Goal: Information Seeking & Learning: Learn about a topic

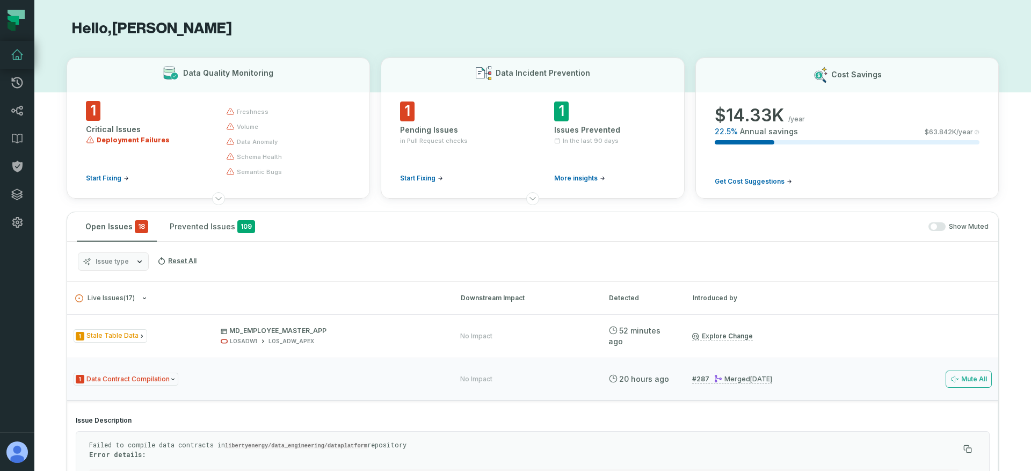
scroll to position [69, 0]
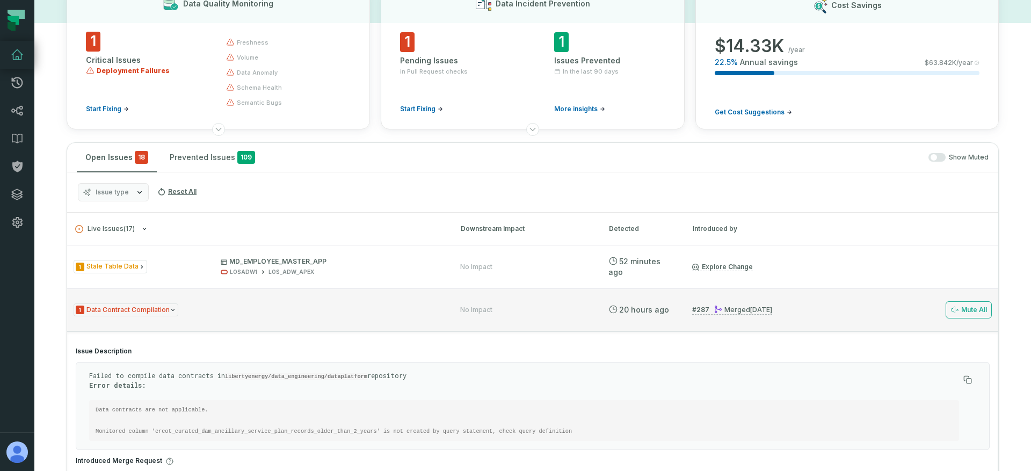
click at [412, 305] on div "1 Data Contract Compilation" at bounding box center [257, 309] width 367 height 13
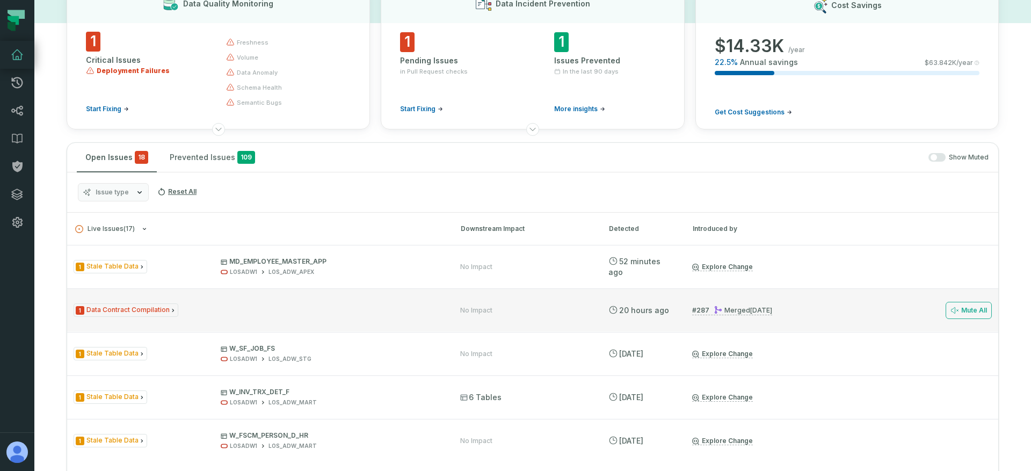
click at [743, 309] on div "Merged 9/3/2025, 1:06:28 AM" at bounding box center [743, 310] width 59 height 8
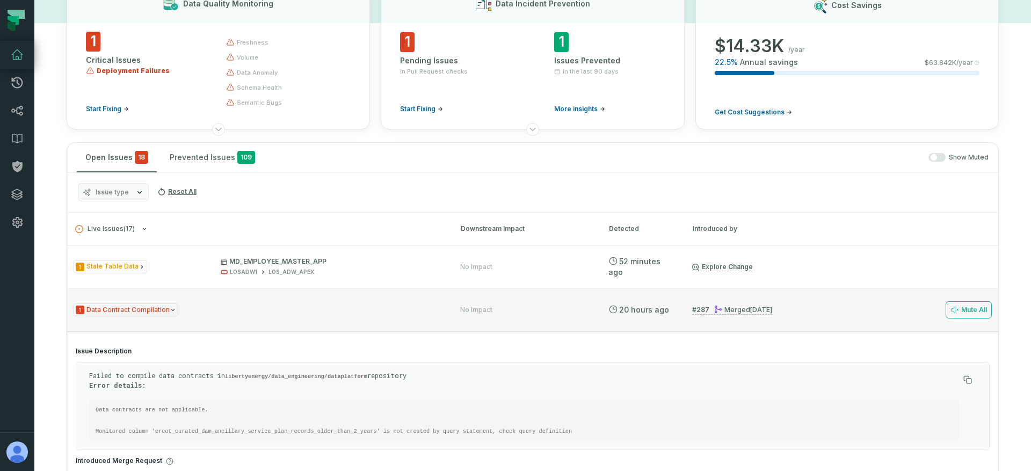
click at [330, 310] on div "1 Data Contract Compilation" at bounding box center [257, 309] width 367 height 13
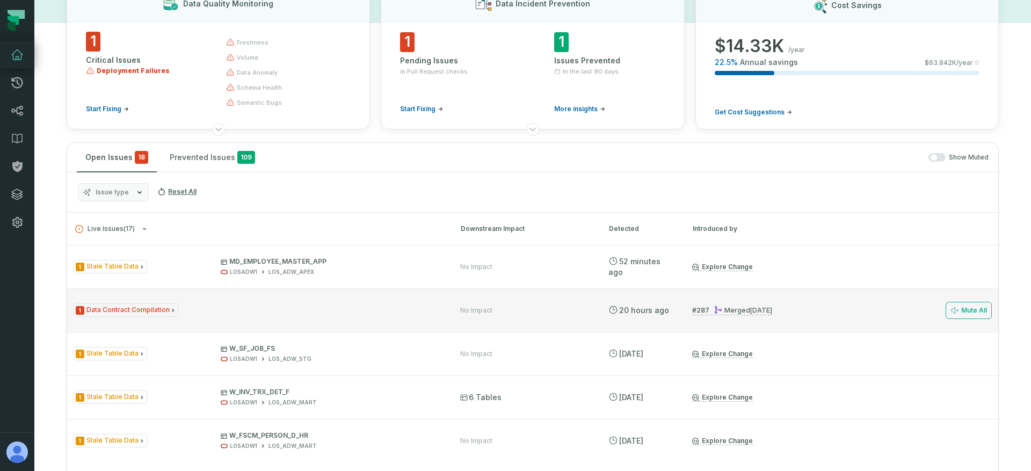
click at [303, 310] on div "1 Data Contract Compilation" at bounding box center [257, 309] width 367 height 13
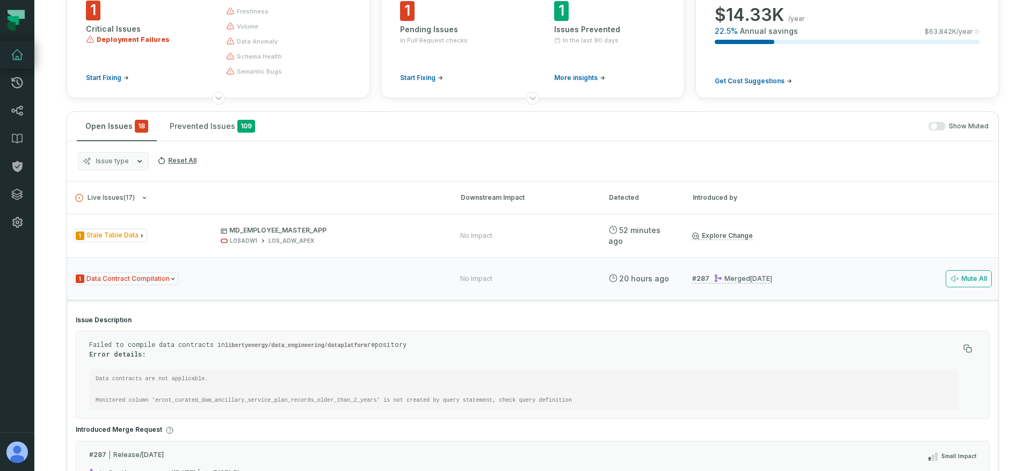
scroll to position [139, 0]
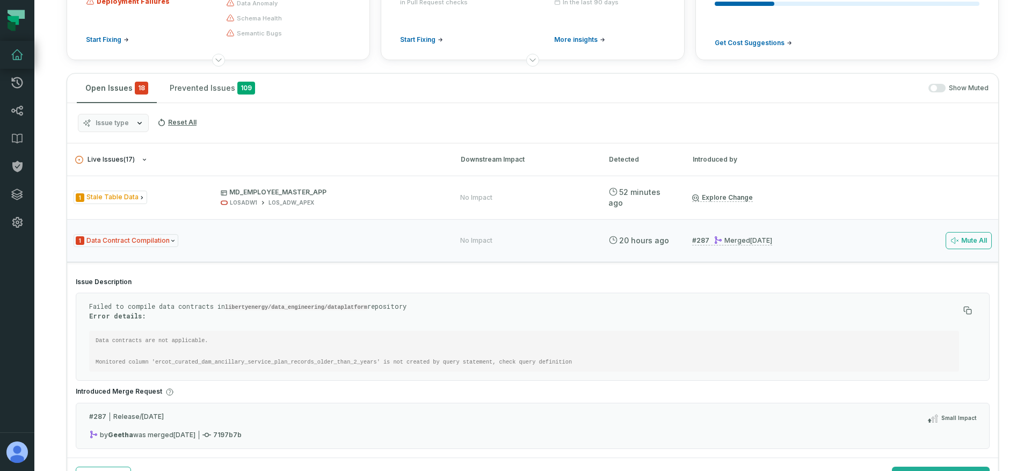
click at [122, 163] on span "Live Issues ( 17 )" at bounding box center [105, 160] width 60 height 8
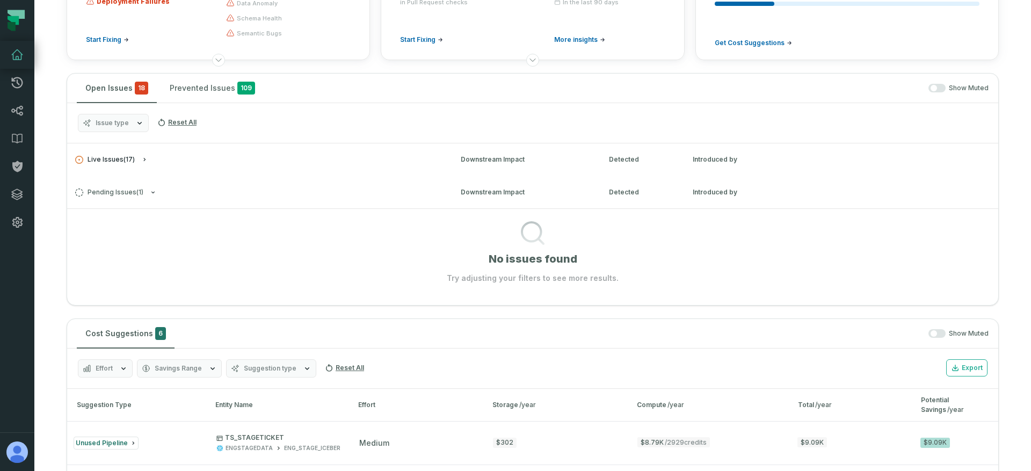
click at [128, 162] on span "Live Issues ( 17 )" at bounding box center [105, 160] width 60 height 8
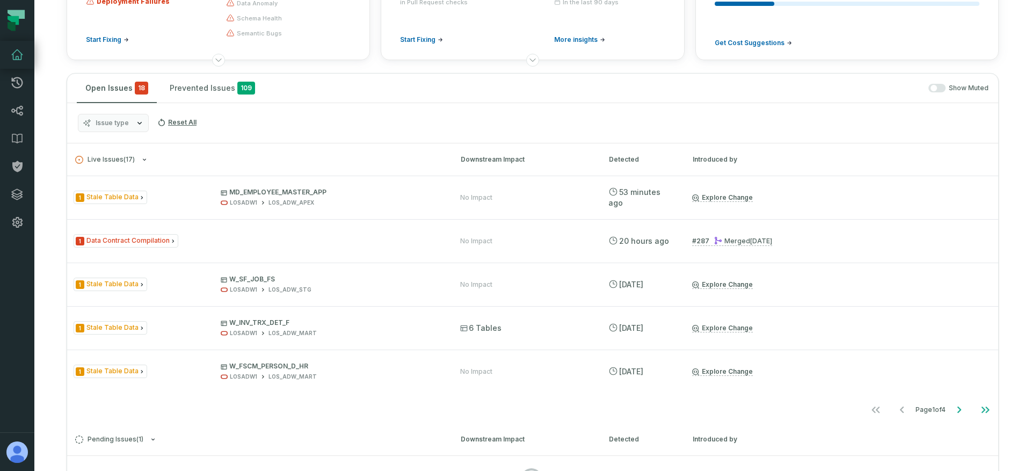
click at [131, 128] on button "Issue type" at bounding box center [113, 123] width 71 height 18
click at [262, 132] on div "Issue type Reset All" at bounding box center [532, 123] width 931 height 40
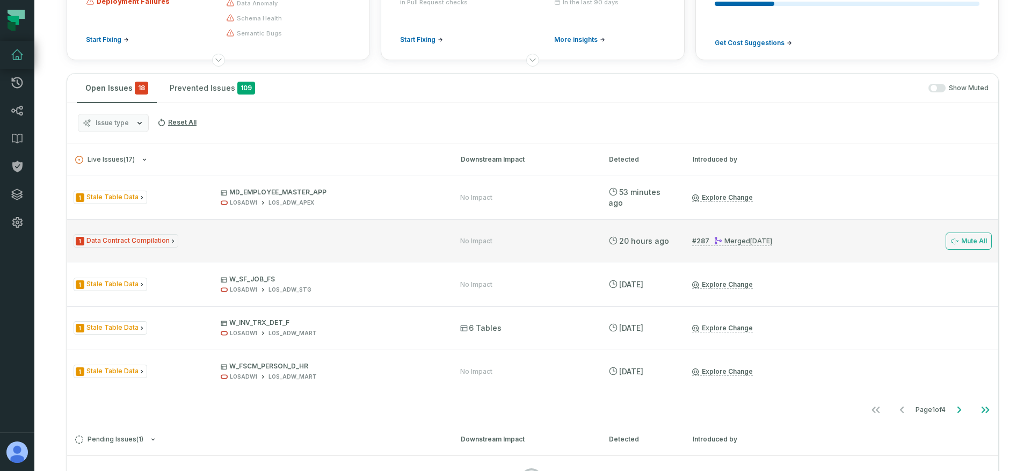
click at [231, 240] on div "1 Data Contract Compilation" at bounding box center [257, 240] width 367 height 13
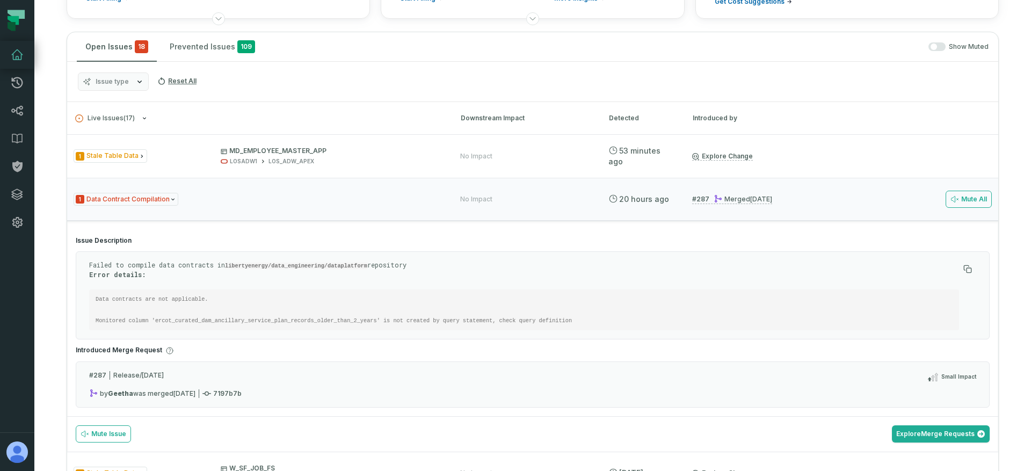
scroll to position [194, 0]
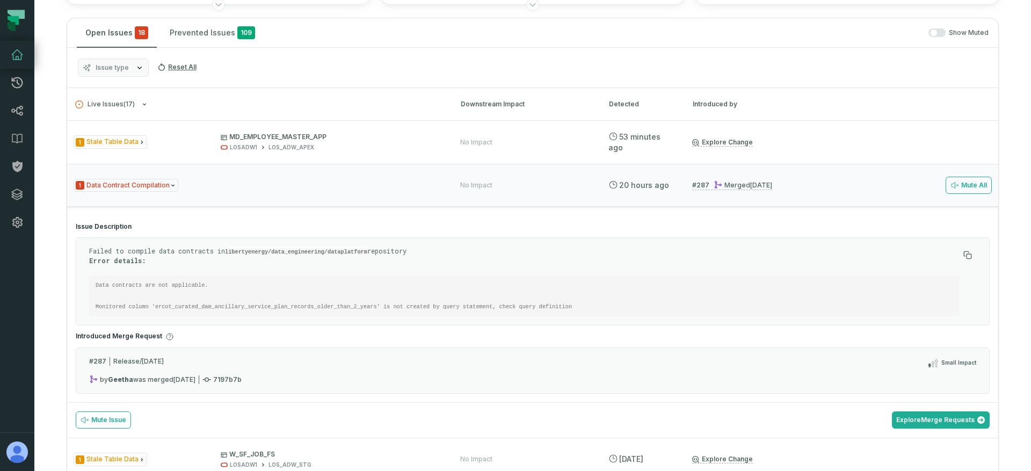
drag, startPoint x: 83, startPoint y: 228, endPoint x: 146, endPoint y: 236, distance: 63.9
click at [146, 236] on section "Issue Description Failed to compile data contracts in libertyenergy/data_engine…" at bounding box center [532, 308] width 931 height 188
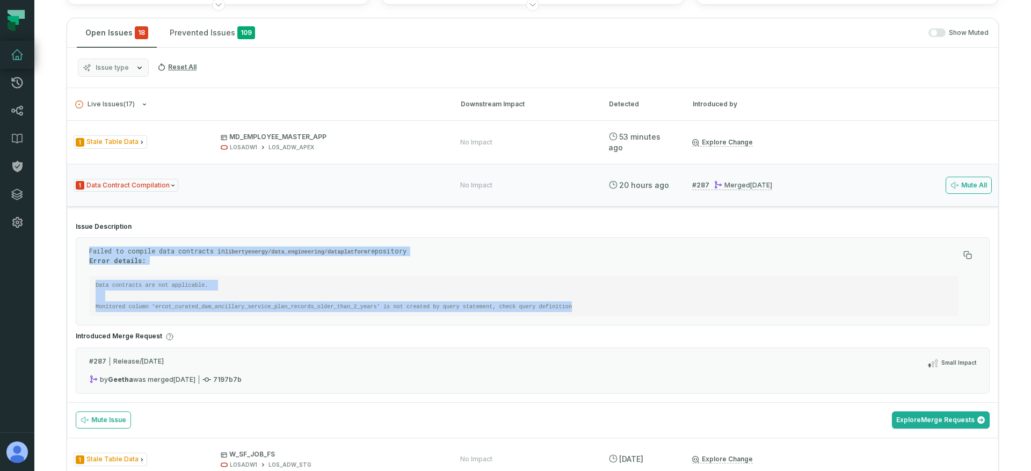
drag, startPoint x: 91, startPoint y: 252, endPoint x: 136, endPoint y: 313, distance: 75.6
click at [136, 313] on div "Failed to compile data contracts in libertyenergy/data_engineering/dataplatform…" at bounding box center [524, 281] width 870 height 70
click at [141, 311] on pre "Data contracts are not applicable. Monitored column 'ercot_curated_dam_ancillar…" at bounding box center [524, 295] width 870 height 41
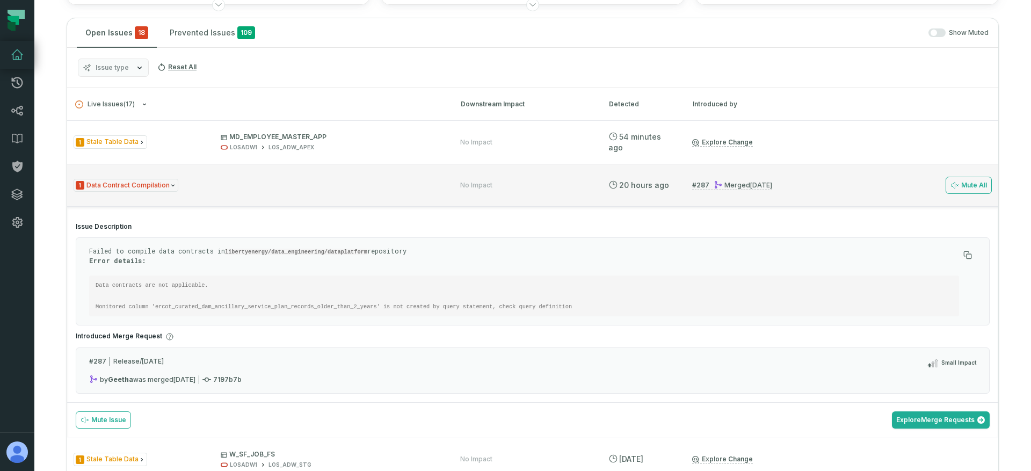
click at [197, 179] on div "1 Data Contract Compilation" at bounding box center [257, 185] width 367 height 13
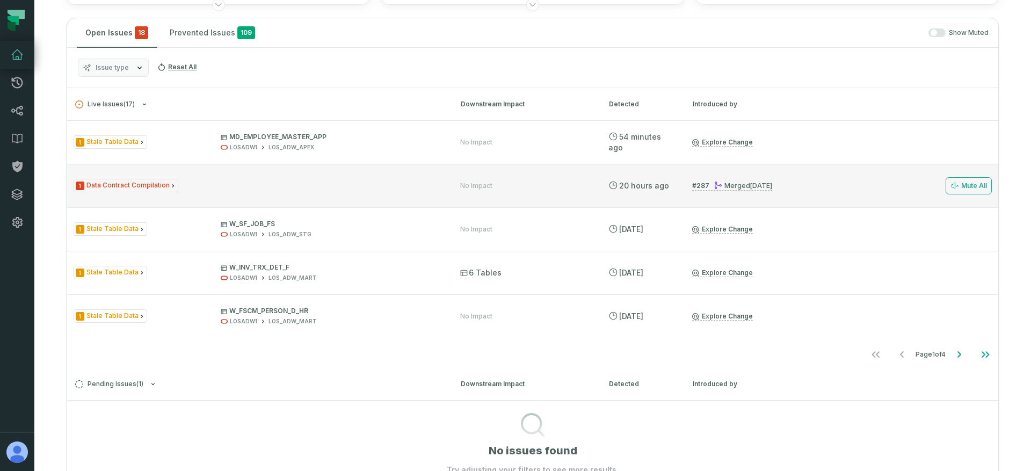
click at [198, 182] on div "1 Data Contract Compilation" at bounding box center [257, 185] width 367 height 13
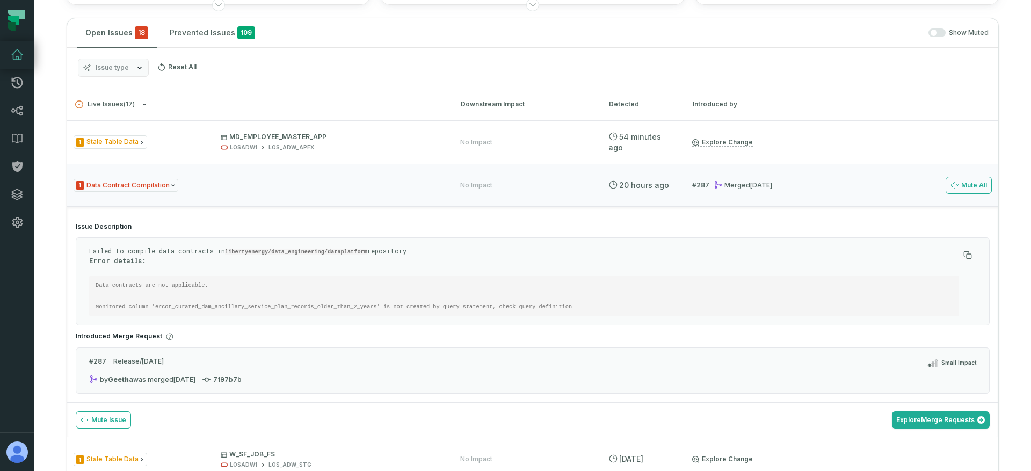
click at [130, 296] on pre "Data contracts are not applicable. Monitored column 'ercot_curated_dam_ancillar…" at bounding box center [524, 295] width 870 height 41
click at [181, 313] on pre "Data contracts are not applicable. Monitored column 'ercot_curated_dam_ancillar…" at bounding box center [524, 295] width 870 height 41
click at [187, 307] on code "Data contracts are not applicable. Monitored column 'ercot_curated_dam_ancillar…" at bounding box center [334, 296] width 476 height 28
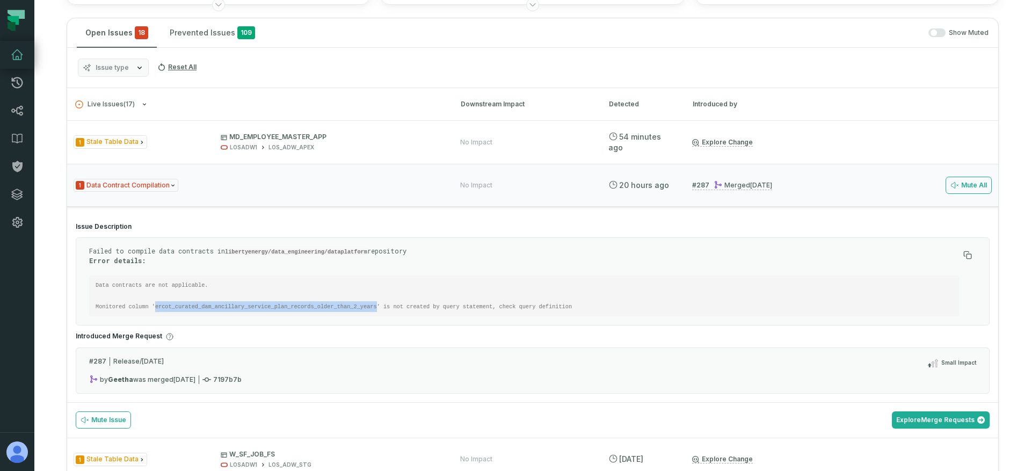
click at [187, 307] on code "Data contracts are not applicable. Monitored column 'ercot_curated_dam_ancillar…" at bounding box center [334, 296] width 476 height 28
click at [172, 306] on code "Data contracts are not applicable. Monitored column 'ercot_curated_dam_ancillar…" at bounding box center [334, 296] width 476 height 28
click at [157, 306] on code "Data contracts are not applicable. Monitored column 'ercot_curated_dam_ancillar…" at bounding box center [334, 296] width 476 height 28
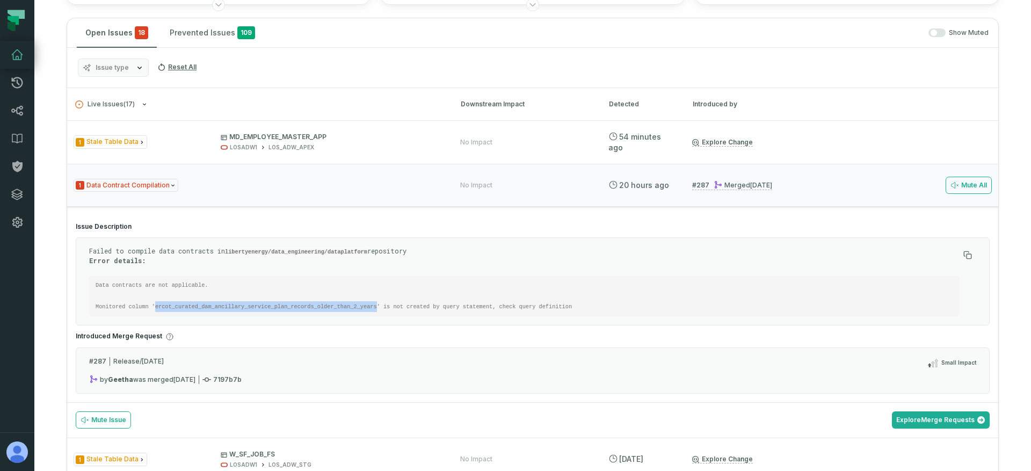
click at [172, 306] on code "Data contracts are not applicable. Monitored column 'ercot_curated_dam_ancillar…" at bounding box center [334, 296] width 476 height 28
click at [738, 182] on div "Merged 9/3/2025, 1:06:28 AM" at bounding box center [743, 185] width 59 height 8
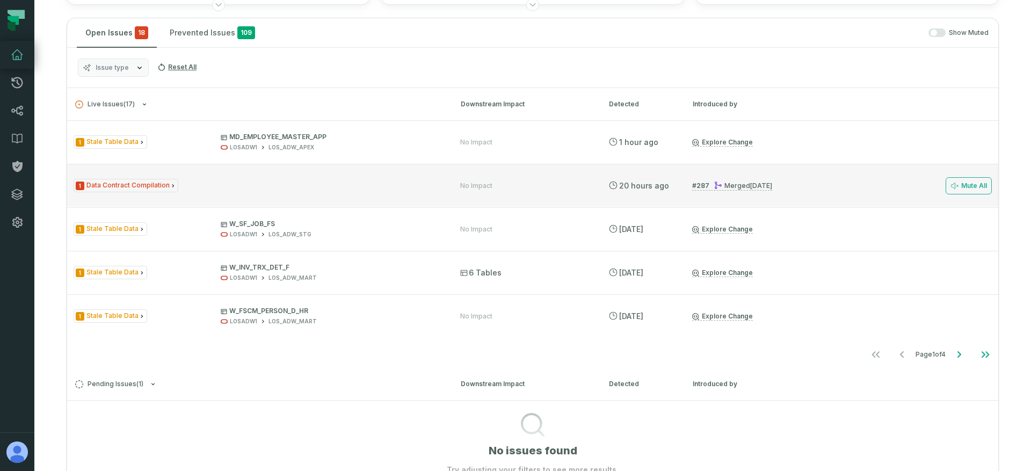
click at [351, 179] on div "1 Data Contract Compilation" at bounding box center [257, 185] width 367 height 13
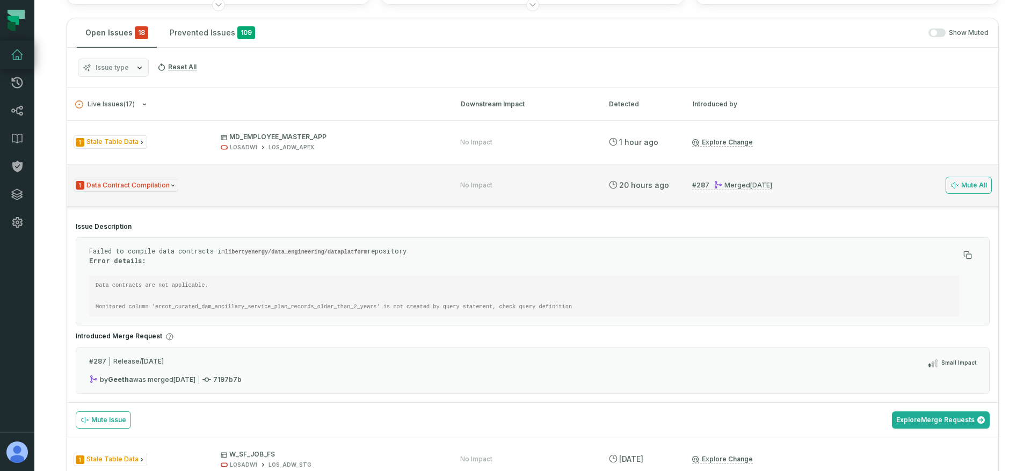
click at [351, 179] on div "1 Data Contract Compilation" at bounding box center [257, 185] width 367 height 13
click at [144, 183] on span "1 Data Contract Compilation" at bounding box center [126, 185] width 105 height 13
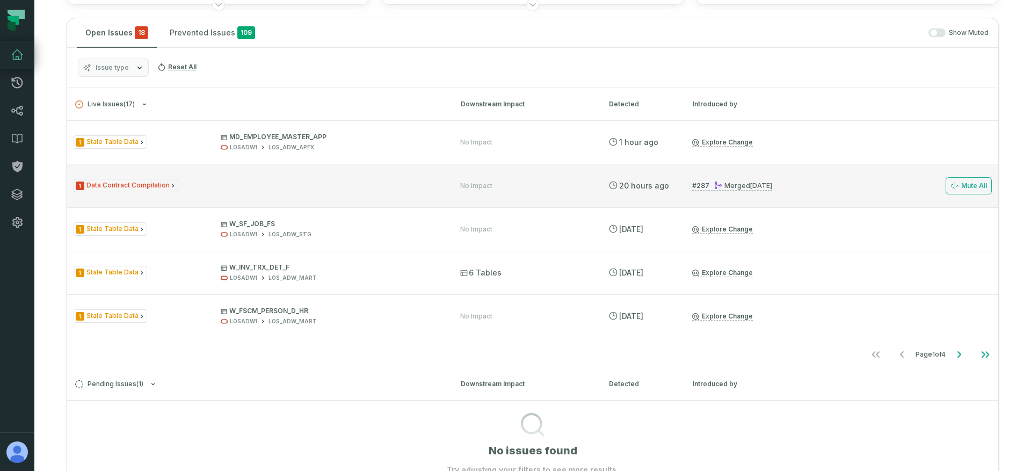
click at [153, 184] on span "1 Data Contract Compilation" at bounding box center [126, 185] width 105 height 13
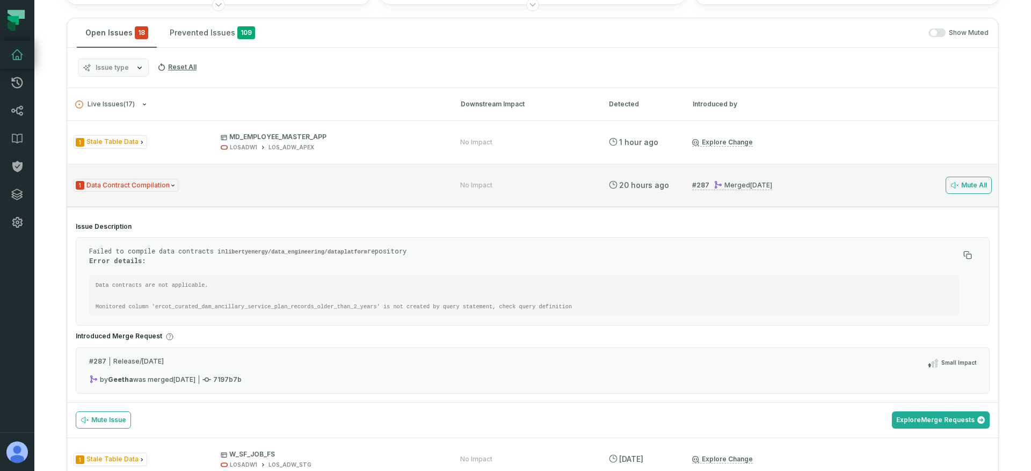
click at [161, 180] on span "1 Data Contract Compilation" at bounding box center [126, 185] width 105 height 13
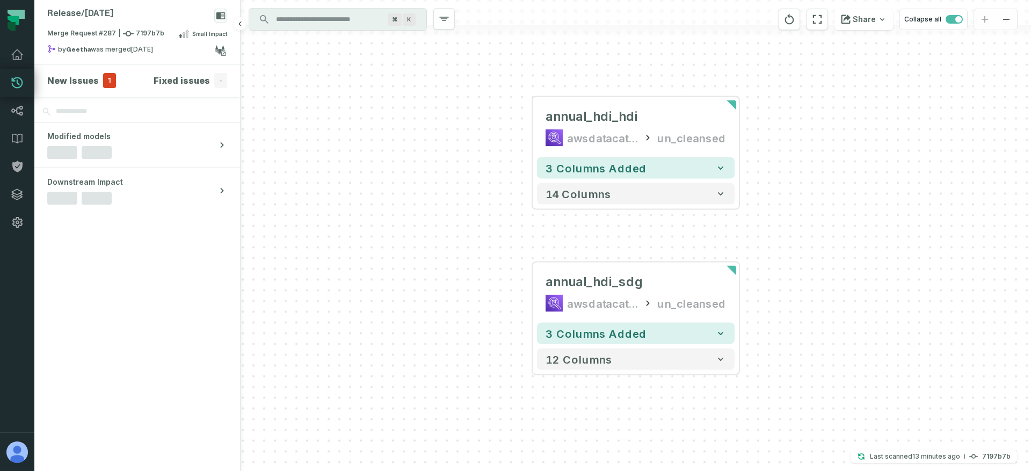
click at [105, 82] on span "1" at bounding box center [109, 80] width 13 height 15
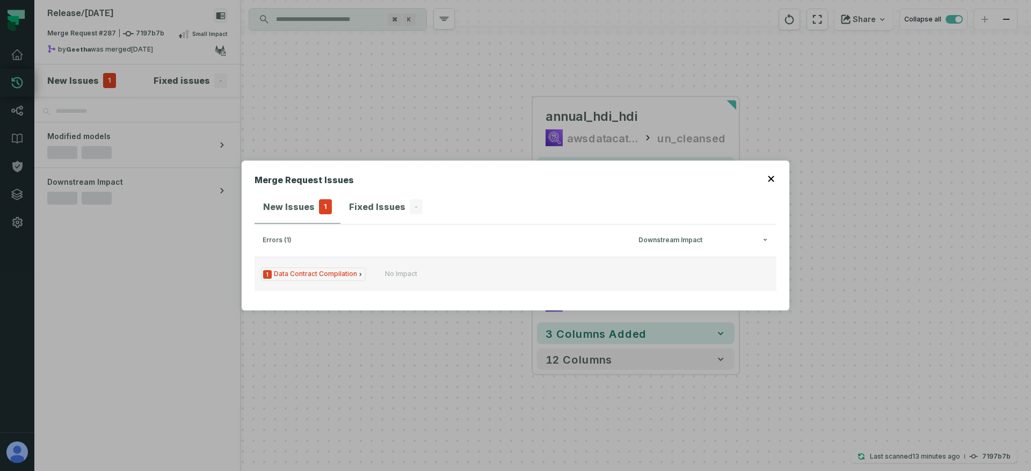
click at [423, 279] on button "1 Data Contract Compilation No Impact" at bounding box center [516, 274] width 522 height 34
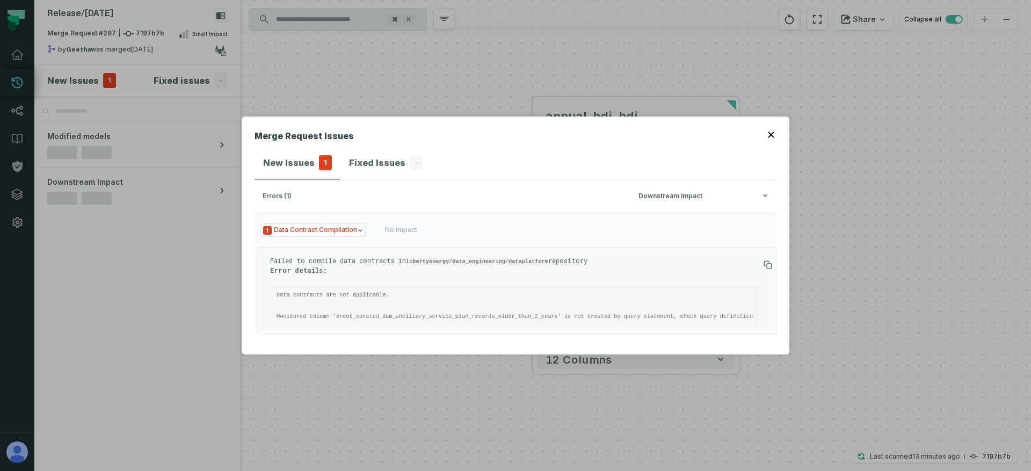
click at [353, 267] on p "Failed to compile data contracts in libertyenergy/data_engineering/dataplatform…" at bounding box center [514, 265] width 489 height 18
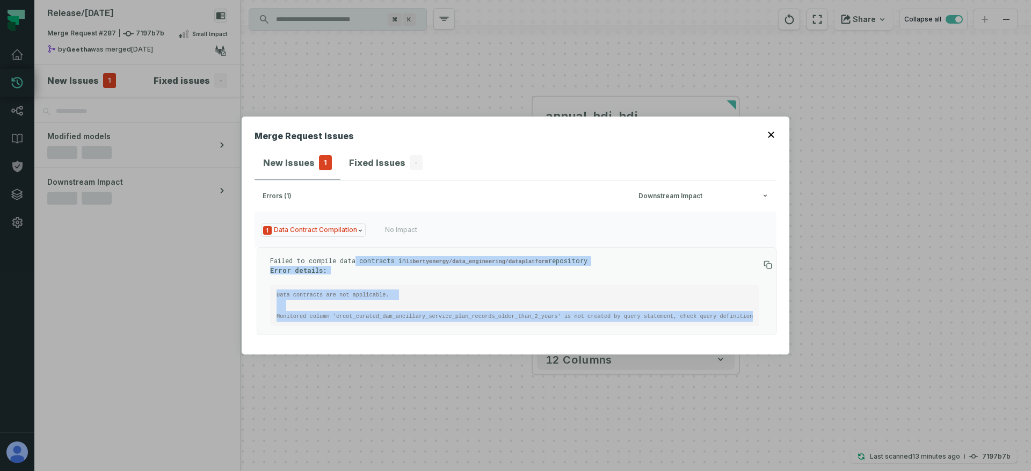
drag, startPoint x: 354, startPoint y: 261, endPoint x: 409, endPoint y: 332, distance: 89.3
click at [409, 332] on ul "Failed to compile data contracts in libertyenergy/data_engineering/dataplatform…" at bounding box center [517, 291] width 520 height 88
click at [414, 321] on pre "Data contracts are not applicable. Monitored column 'ercot_curated_dam_ancillar…" at bounding box center [514, 305] width 489 height 41
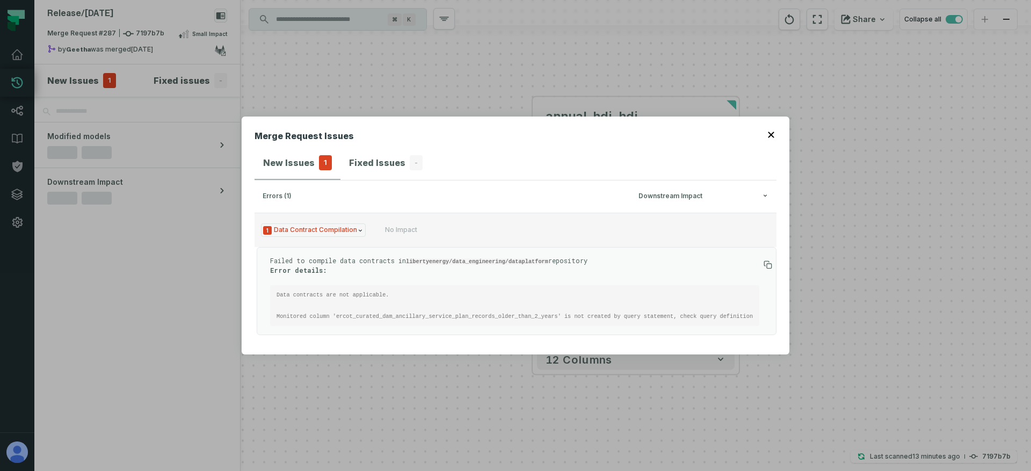
click at [447, 218] on button "1 Data Contract Compilation No Impact" at bounding box center [516, 230] width 522 height 34
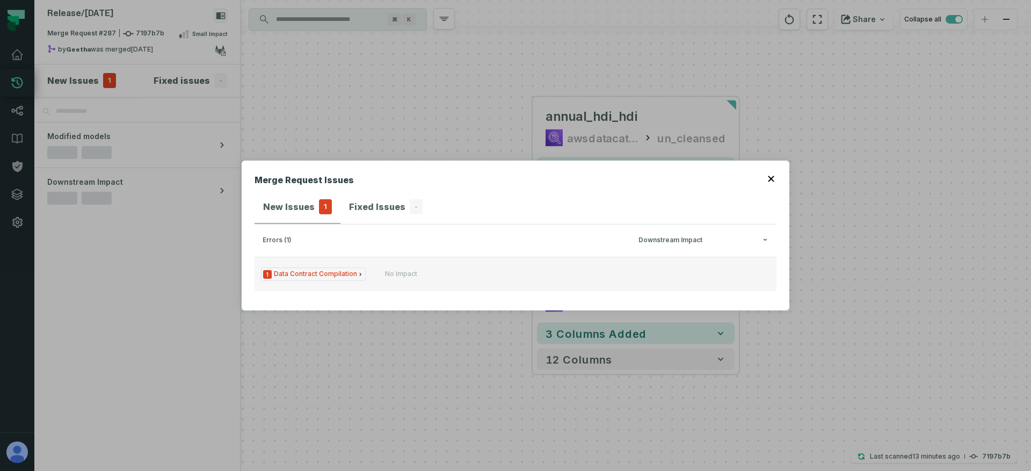
click at [404, 274] on div "No Impact" at bounding box center [401, 274] width 32 height 9
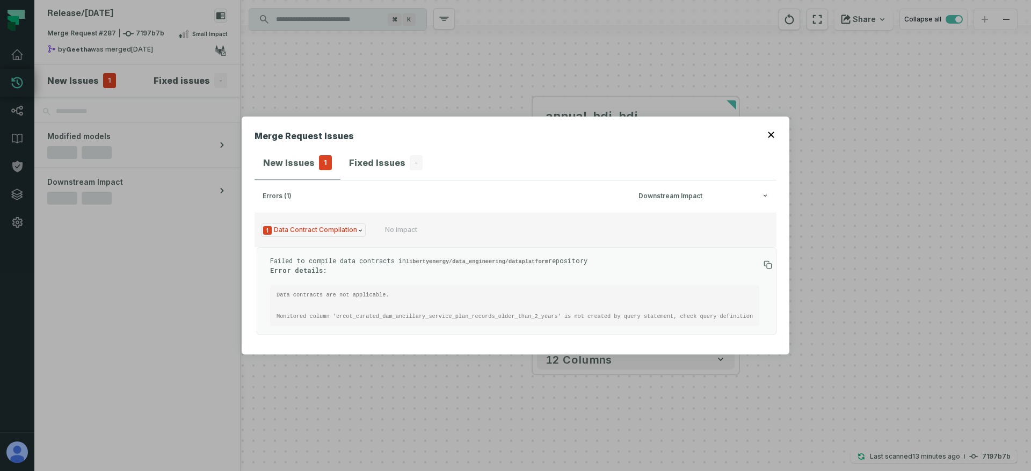
click at [386, 228] on div "No Impact" at bounding box center [401, 230] width 32 height 9
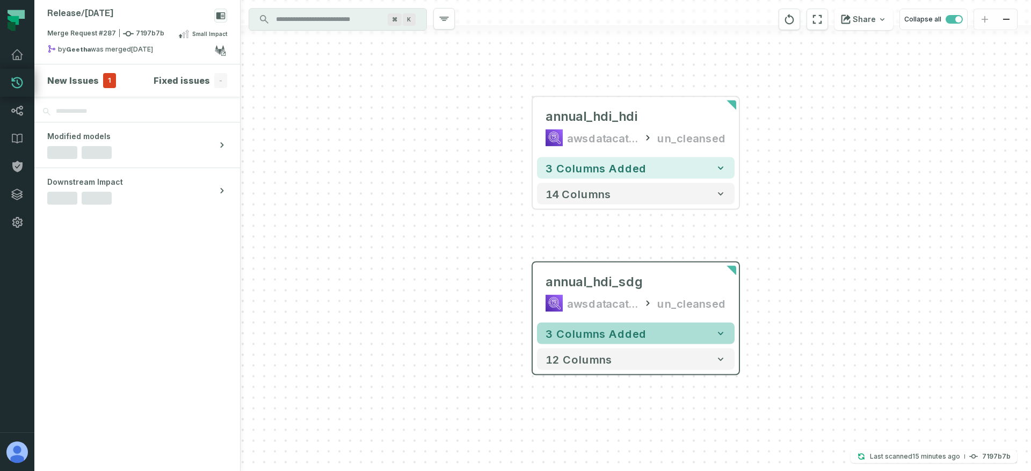
click at [587, 331] on span "3 columns added" at bounding box center [596, 333] width 101 height 13
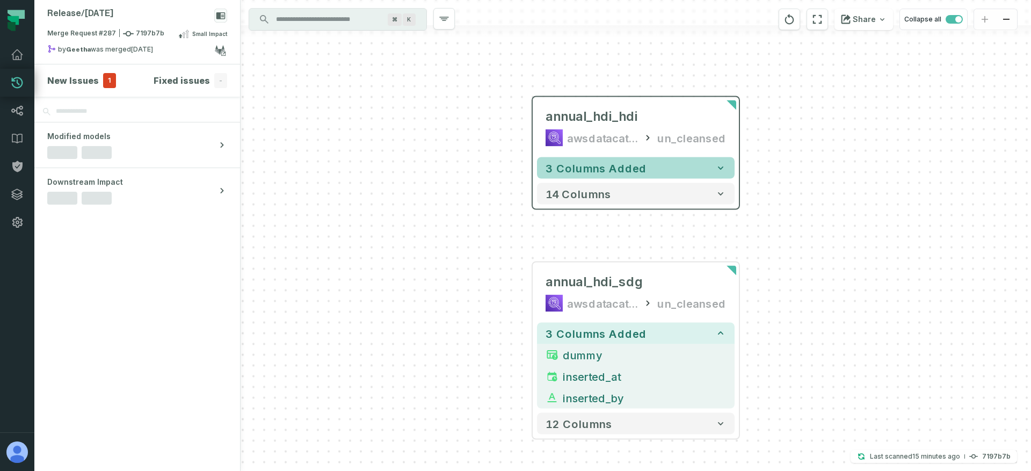
click at [618, 170] on span "3 columns added" at bounding box center [596, 168] width 101 height 13
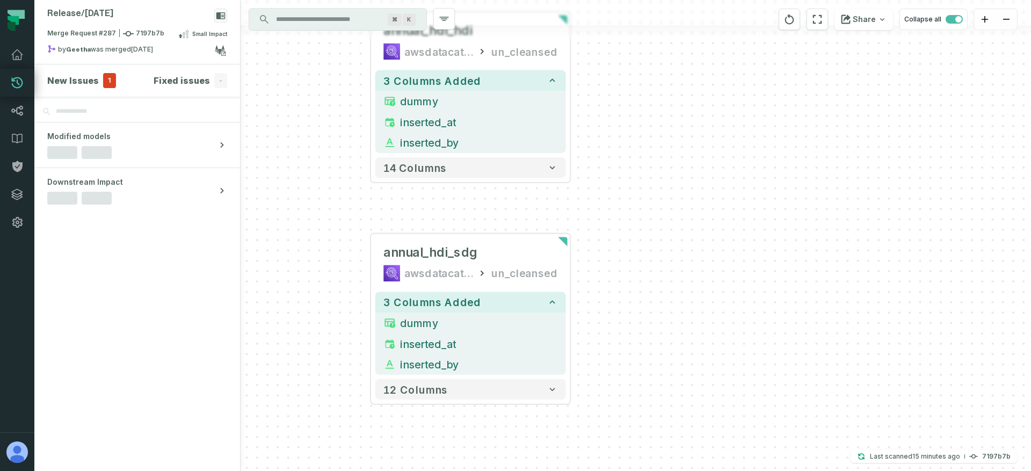
drag, startPoint x: 471, startPoint y: 260, endPoint x: 312, endPoint y: 171, distance: 183.0
click at [312, 171] on div "+ annual_hdi_hdi awsdatacatalog un_cleansed 3 columns added dummy + inserted_at…" at bounding box center [636, 235] width 790 height 471
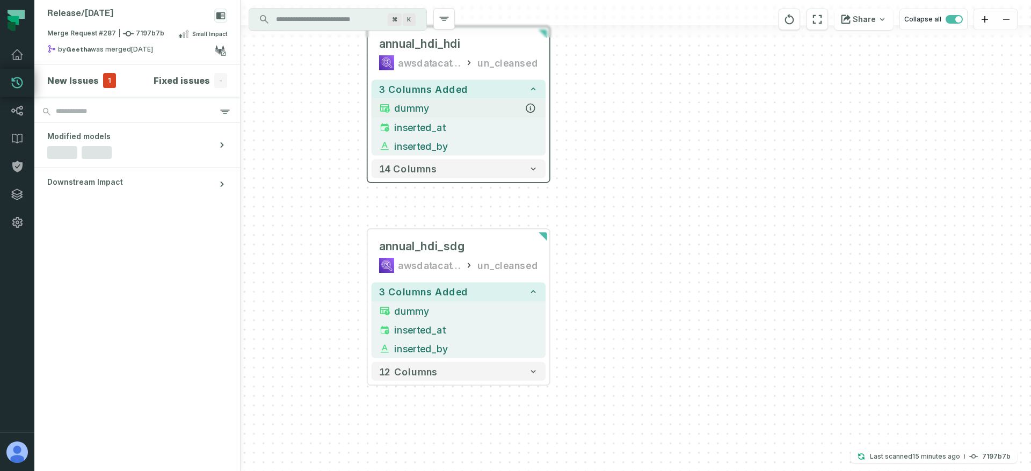
click at [459, 110] on span "dummy" at bounding box center [466, 108] width 144 height 14
click at [451, 121] on span "inserted_at" at bounding box center [466, 127] width 144 height 14
click at [443, 142] on span "inserted_by" at bounding box center [466, 146] width 144 height 14
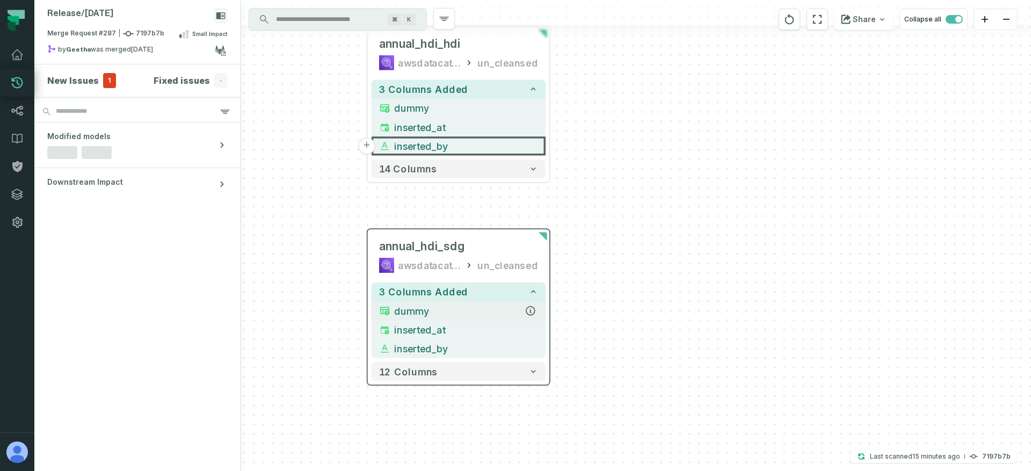
click at [408, 307] on span "dummy" at bounding box center [466, 310] width 144 height 14
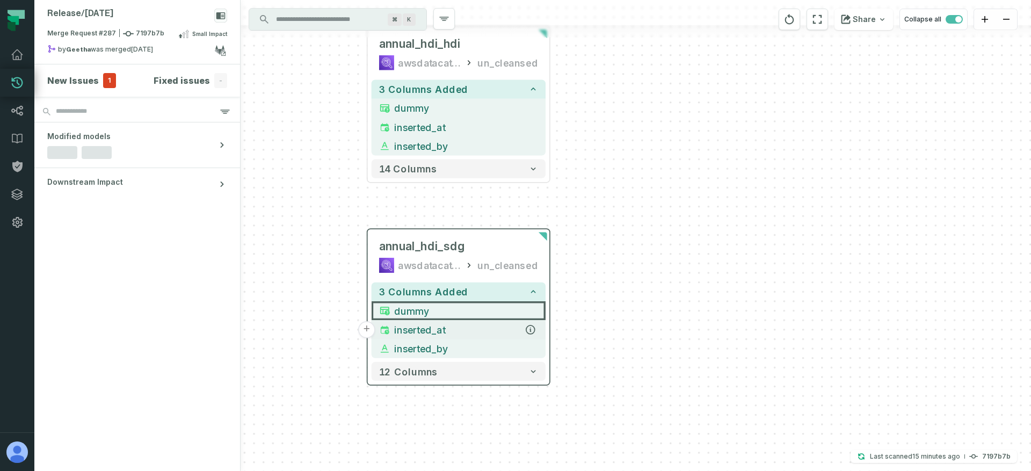
click at [418, 327] on span "inserted_at" at bounding box center [466, 330] width 144 height 14
click at [419, 349] on span "inserted_by" at bounding box center [466, 349] width 144 height 14
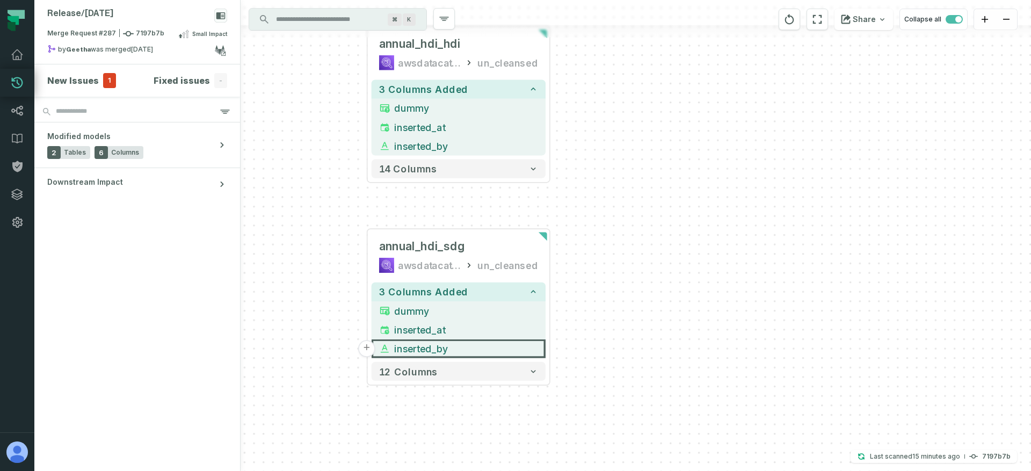
click at [314, 244] on div "+ annual_hdi_hdi awsdatacatalog un_cleansed 3 columns added dummy + inserted_at…" at bounding box center [636, 235] width 790 height 471
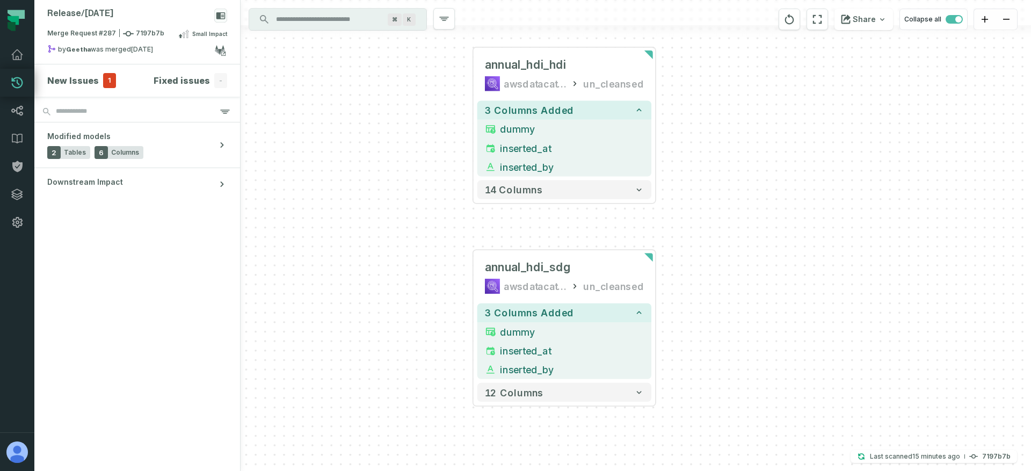
drag, startPoint x: 584, startPoint y: 286, endPoint x: 689, endPoint y: 322, distance: 110.7
click at [689, 322] on div "+ annual_hdi_hdi awsdatacatalog un_cleansed 3 columns added dummy + inserted_at…" at bounding box center [636, 235] width 790 height 471
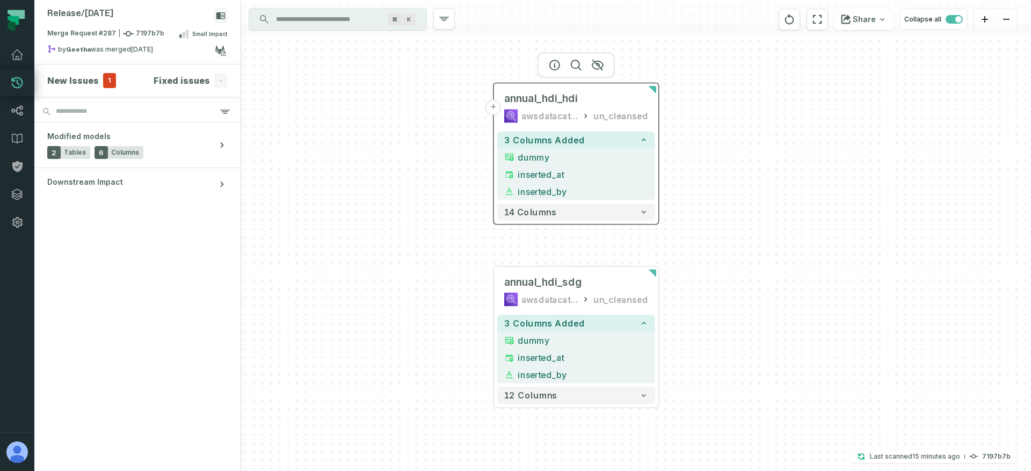
click at [626, 122] on div "un_cleansed" at bounding box center [620, 116] width 55 height 14
click at [558, 67] on icon "button" at bounding box center [554, 65] width 13 height 13
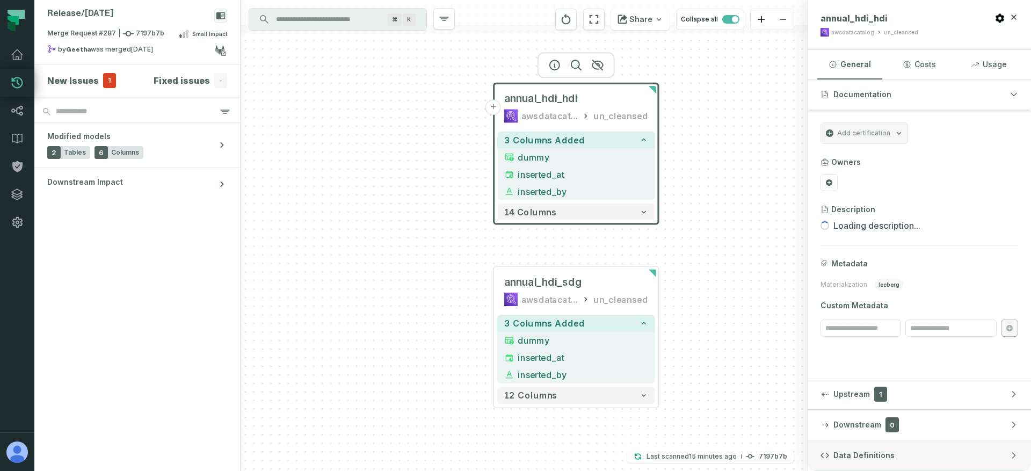
click at [877, 448] on button "Data Definitions" at bounding box center [919, 455] width 223 height 30
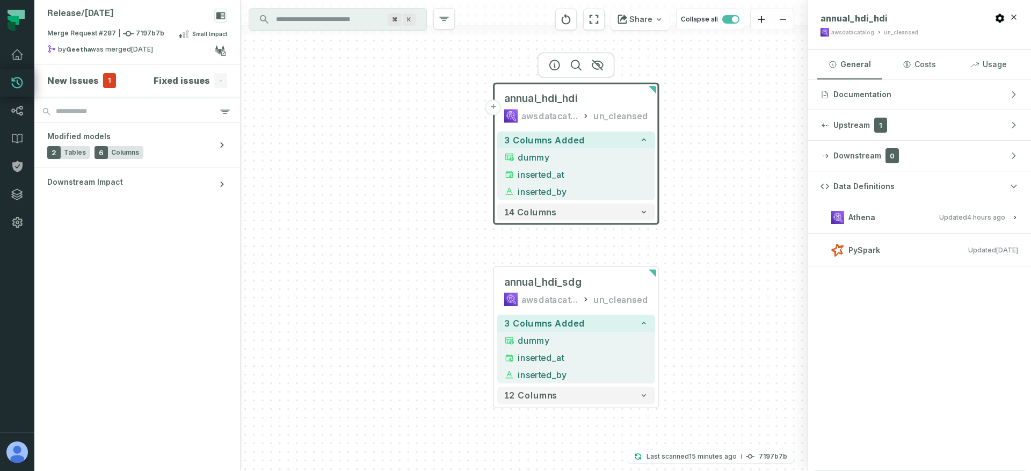
click at [888, 220] on button "Athena Updated [DATE] 6:01:37 PM" at bounding box center [920, 217] width 198 height 14
click at [932, 221] on button "Athena Updated [DATE] 6:01:37 PM" at bounding box center [920, 217] width 198 height 14
click at [877, 220] on button "Athena Updated [DATE] 6:01:37 PM" at bounding box center [920, 217] width 198 height 14
click at [874, 99] on span "Documentation" at bounding box center [862, 94] width 58 height 11
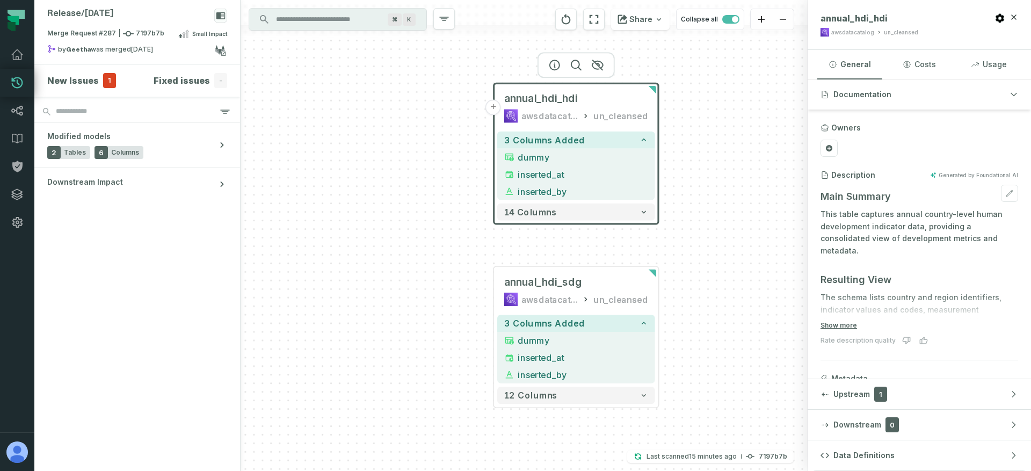
scroll to position [41, 0]
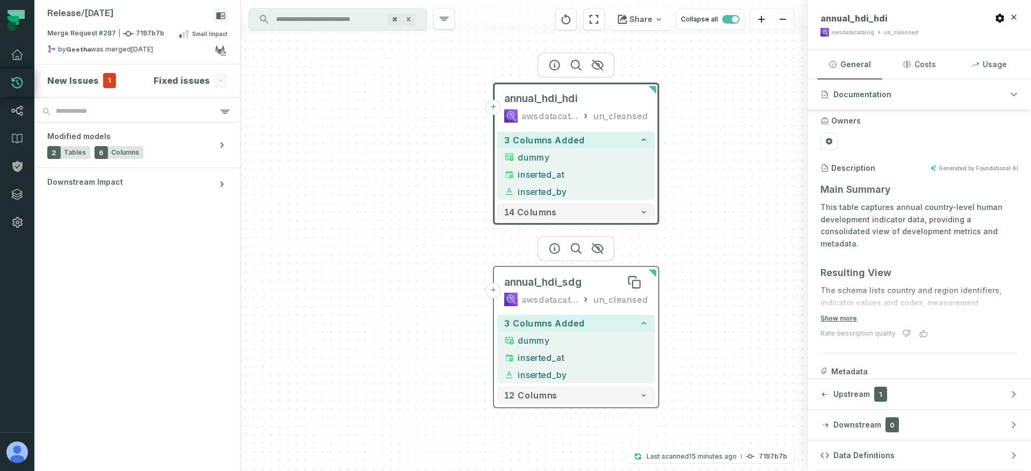
click at [582, 278] on div "annual_hdi_sdg" at bounding box center [576, 282] width 144 height 14
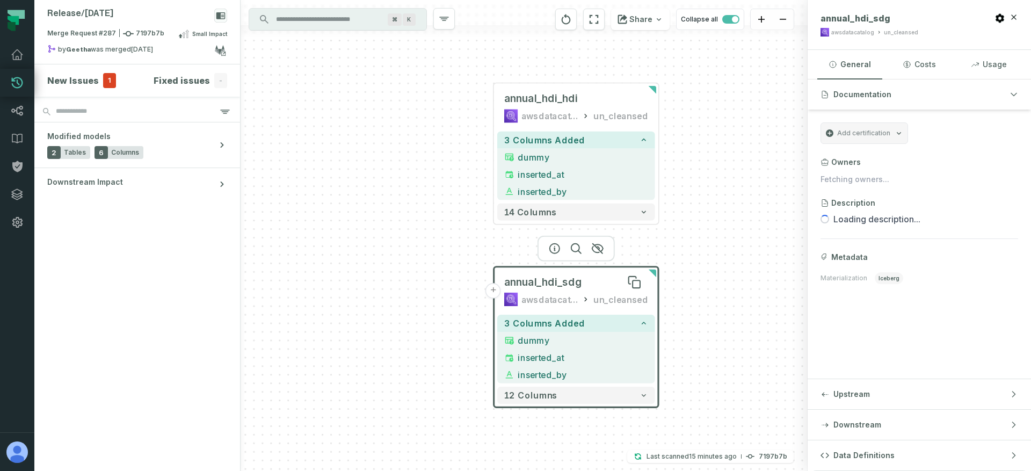
scroll to position [0, 0]
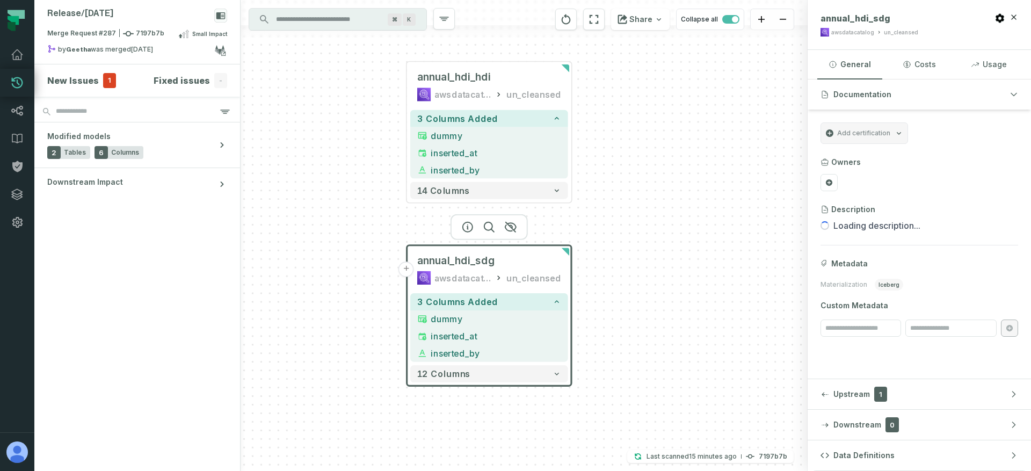
drag, startPoint x: 699, startPoint y: 268, endPoint x: 554, endPoint y: 245, distance: 147.3
click at [554, 245] on div "+ annual_hdi_hdi awsdatacatalog un_cleansed 3 columns added dummy + inserted_at…" at bounding box center [524, 235] width 567 height 471
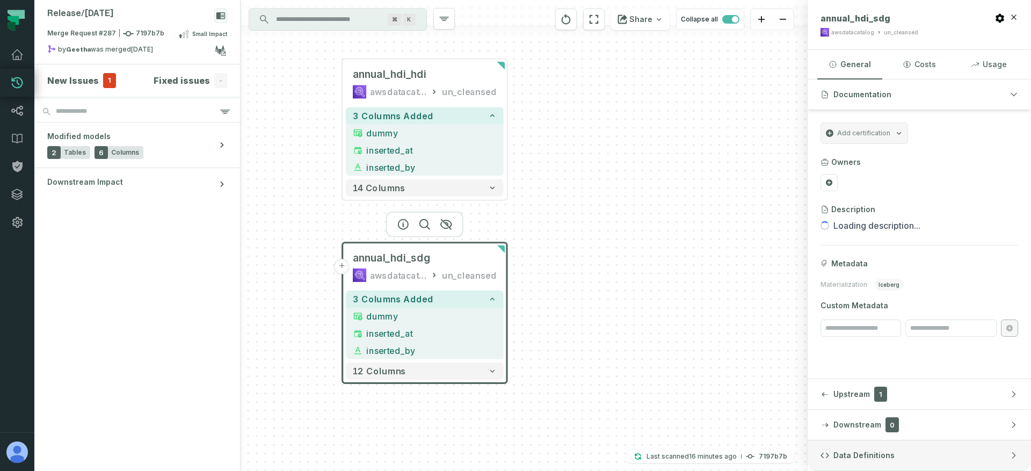
click at [875, 456] on span "Data Definitions" at bounding box center [863, 455] width 61 height 11
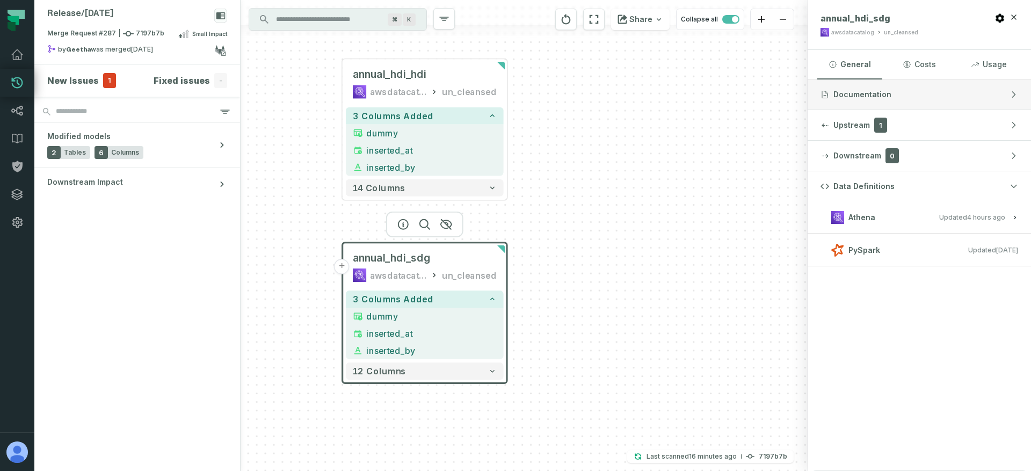
click at [887, 99] on span "Documentation" at bounding box center [862, 94] width 58 height 11
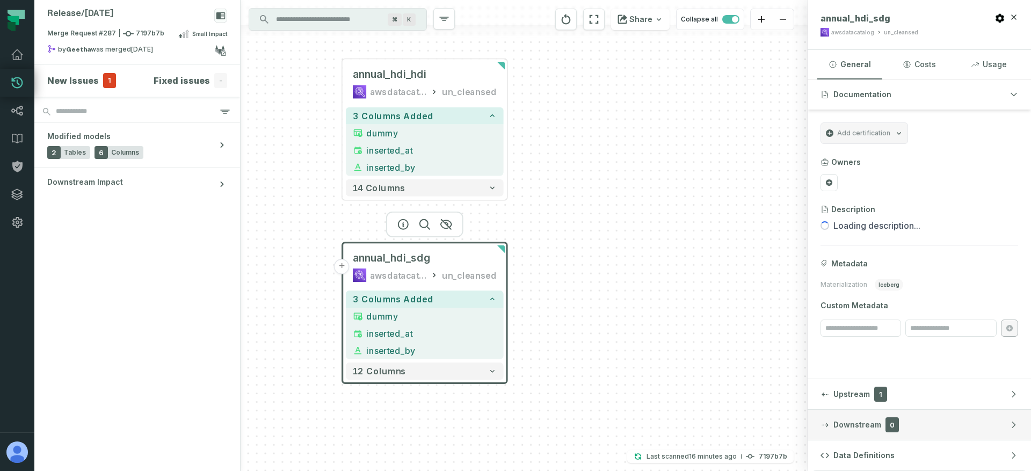
click at [917, 412] on button "Downstream 0" at bounding box center [919, 425] width 223 height 30
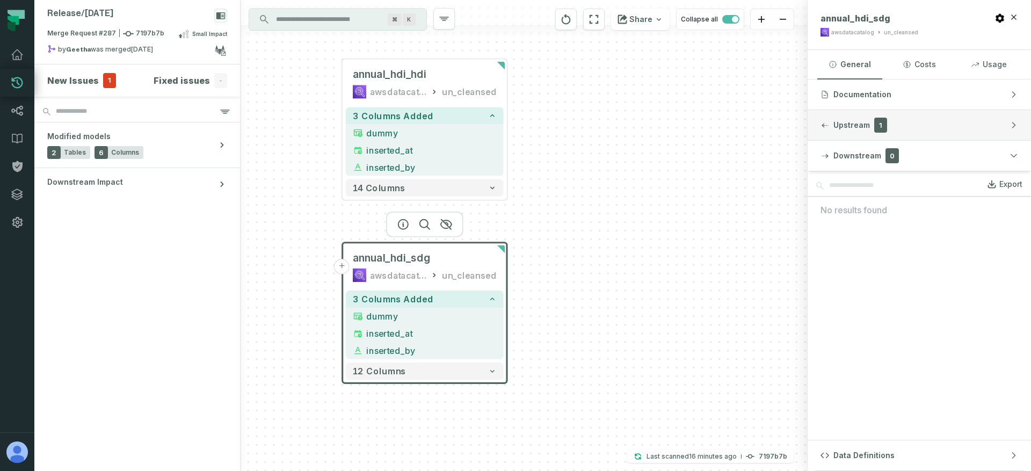
click at [913, 128] on button "Upstream 1" at bounding box center [919, 125] width 223 height 30
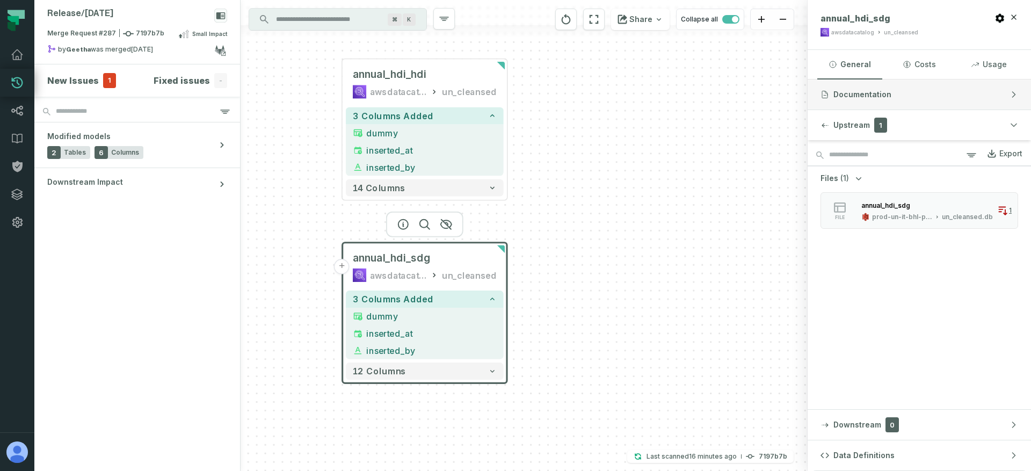
click at [906, 99] on button "Documentation" at bounding box center [919, 94] width 223 height 30
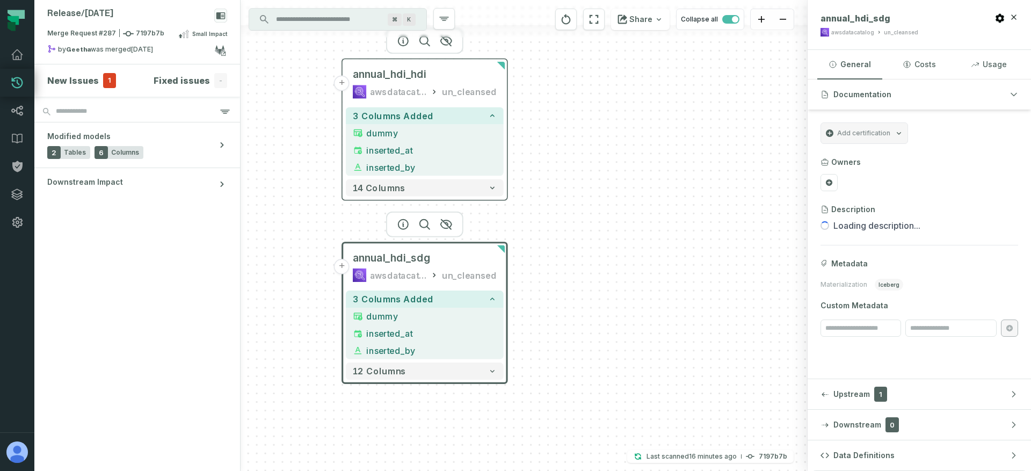
click at [463, 95] on div "un_cleansed" at bounding box center [469, 92] width 55 height 14
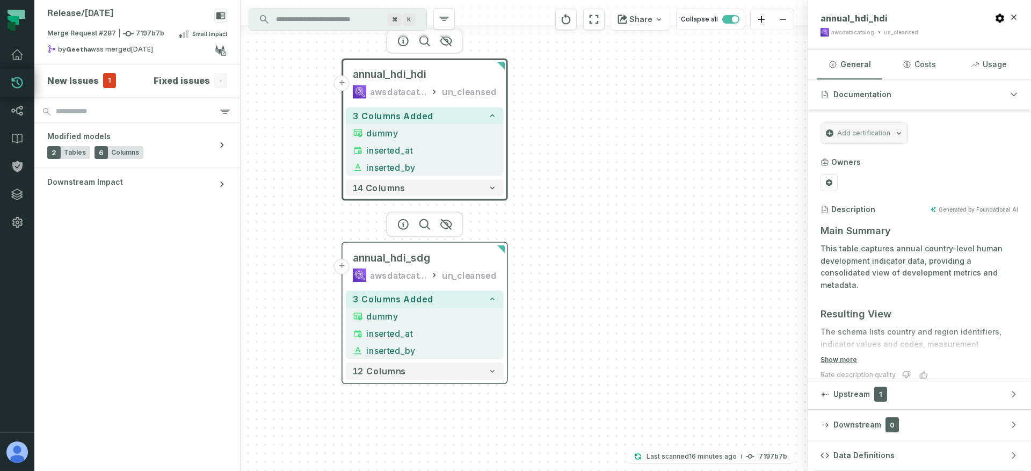
click at [467, 269] on div "un_cleansed" at bounding box center [469, 276] width 55 height 14
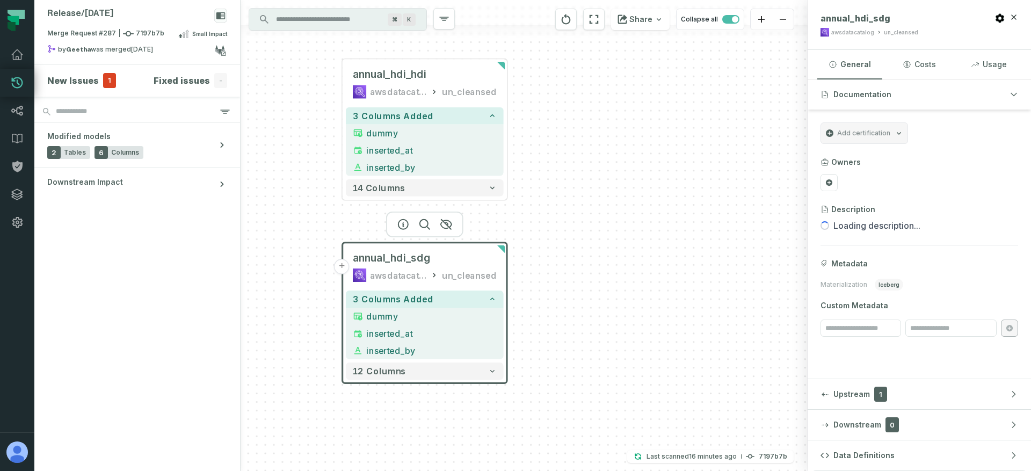
click at [346, 269] on button "+" at bounding box center [342, 267] width 16 height 16
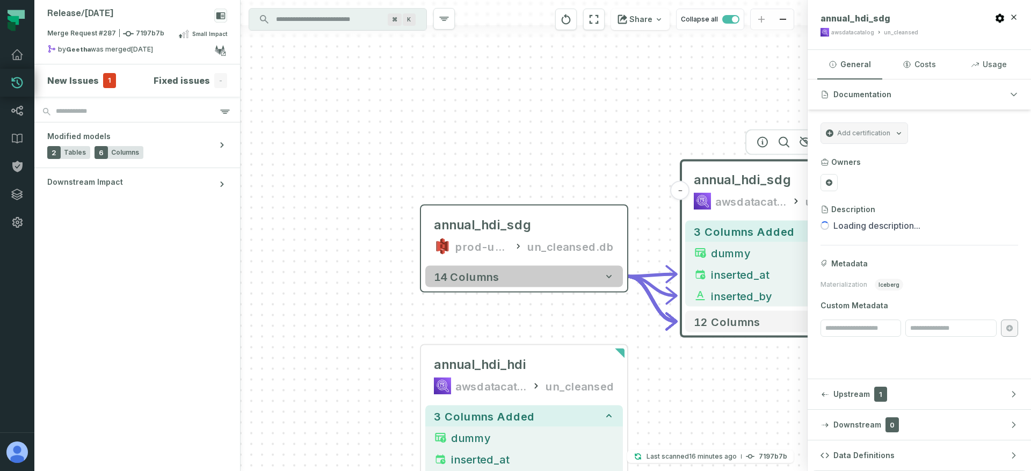
click at [521, 275] on button "14 columns" at bounding box center [524, 276] width 198 height 21
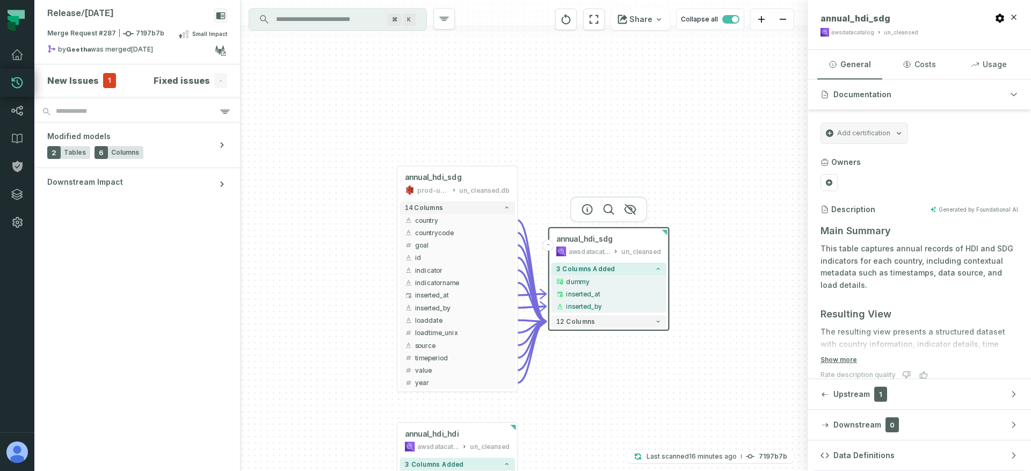
drag, startPoint x: 609, startPoint y: 175, endPoint x: 554, endPoint y: 110, distance: 85.7
click at [554, 110] on div "annual_hdi_sdg prod-un-it-bhl-public-cleansed/iceberg un_cleansed.db - 14 colum…" at bounding box center [524, 235] width 567 height 471
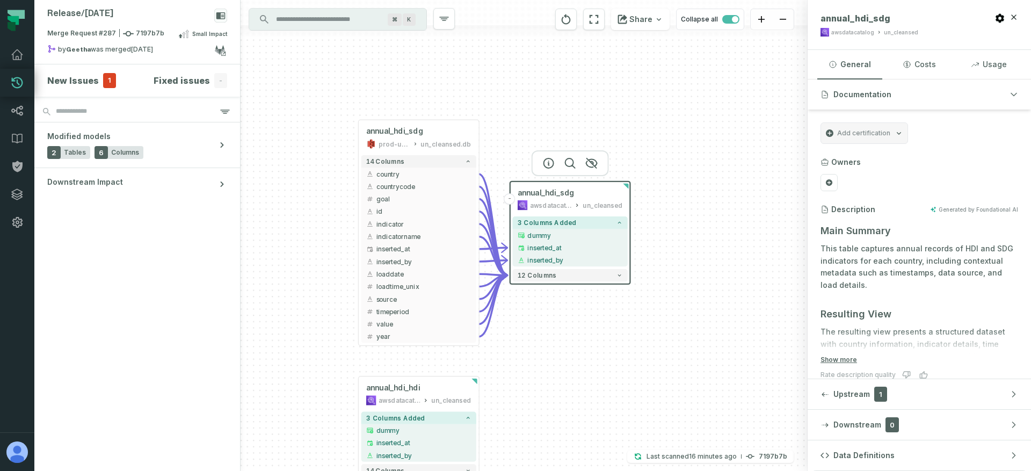
click at [554, 203] on div "awsdatacatalog" at bounding box center [550, 205] width 41 height 10
click at [445, 385] on div "annual_hdi_hdi" at bounding box center [418, 388] width 105 height 10
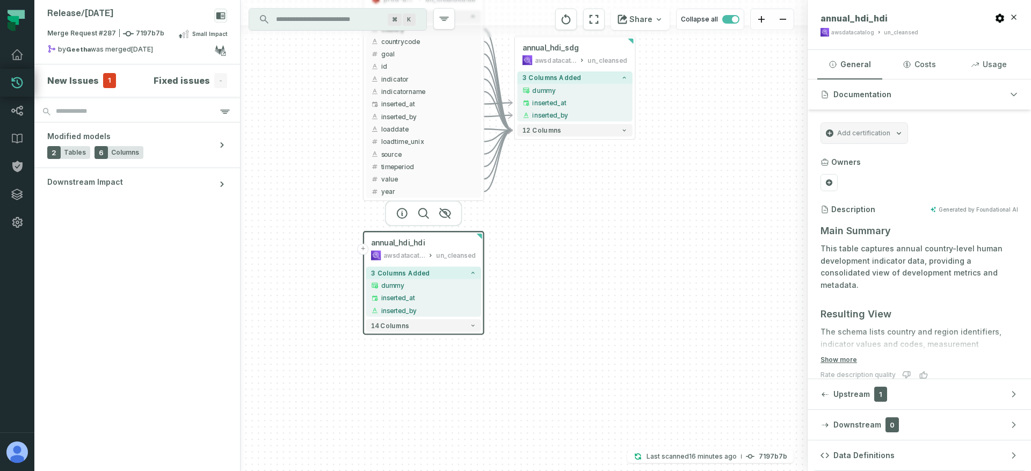
drag, startPoint x: 603, startPoint y: 317, endPoint x: 607, endPoint y: 172, distance: 145.1
click at [607, 172] on div "annual_hdi_sdg prod-un-it-bhl-public-cleansed/iceberg un_cleansed.db - 14 colum…" at bounding box center [524, 235] width 567 height 471
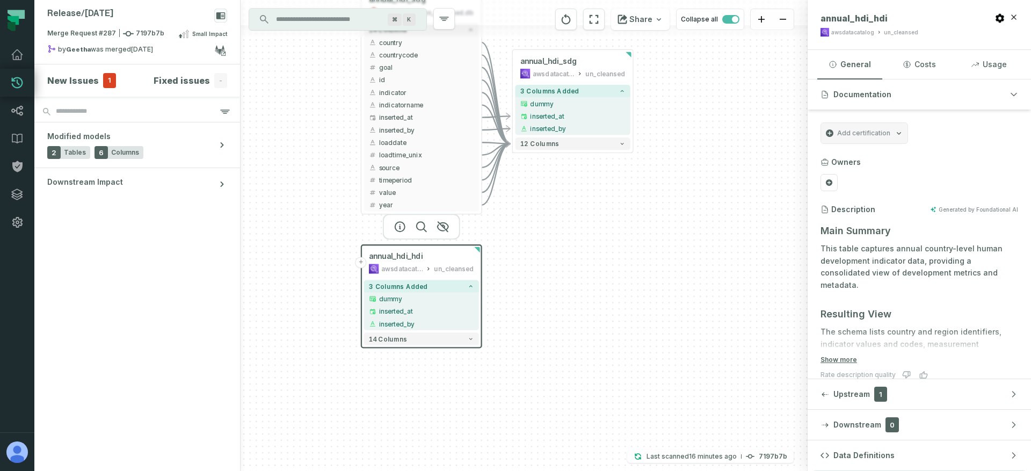
click at [555, 208] on div "annual_hdi_sdg prod-un-it-bhl-public-cleansed/iceberg un_cleansed.db - 14 colum…" at bounding box center [524, 235] width 567 height 471
click at [564, 144] on button "12 columns" at bounding box center [572, 143] width 115 height 12
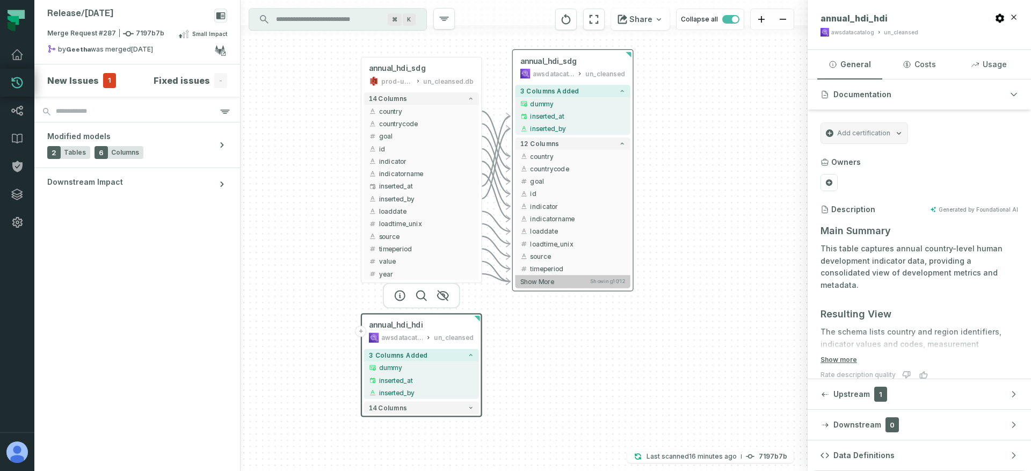
click at [570, 282] on button "Show more Showing 10 / 12" at bounding box center [572, 281] width 115 height 13
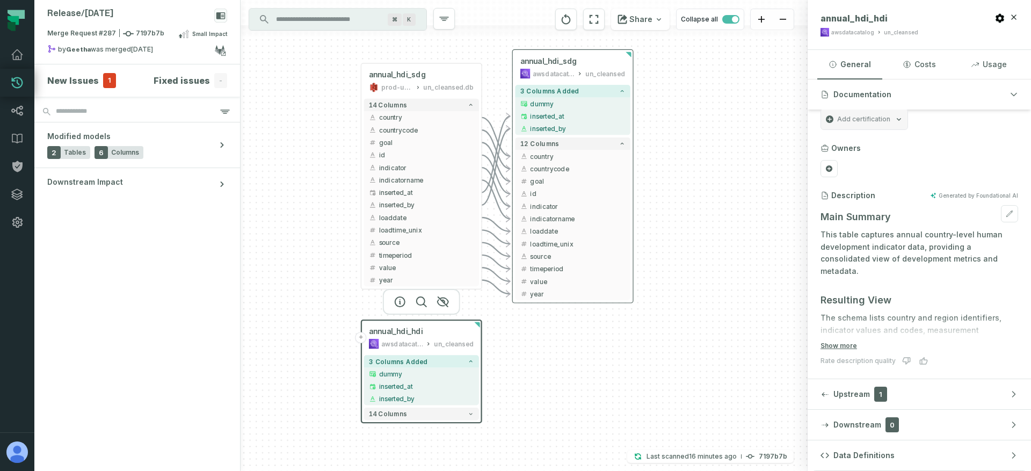
scroll to position [21, 0]
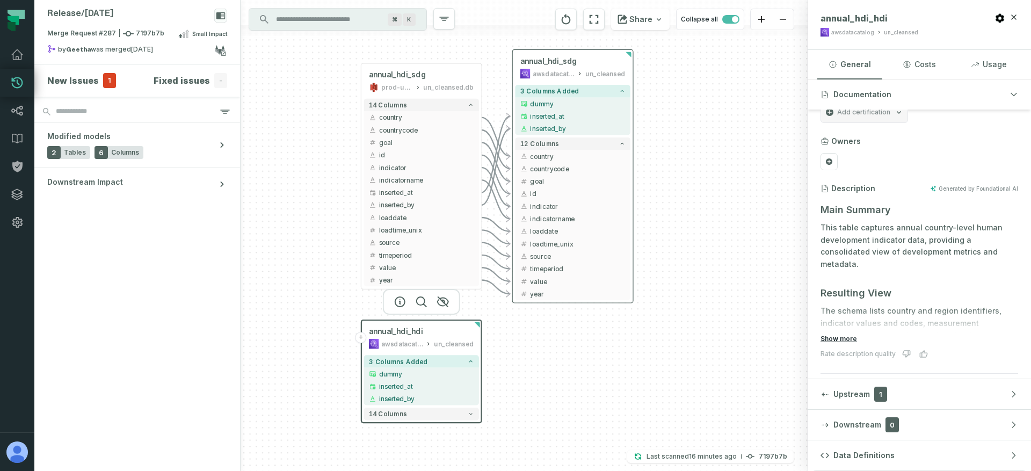
click at [845, 339] on button "Show more" at bounding box center [839, 339] width 37 height 9
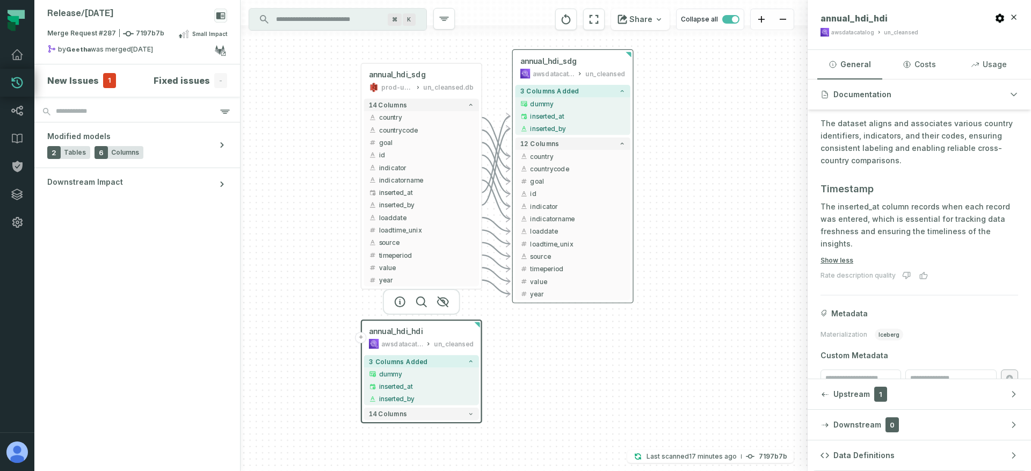
scroll to position [572, 0]
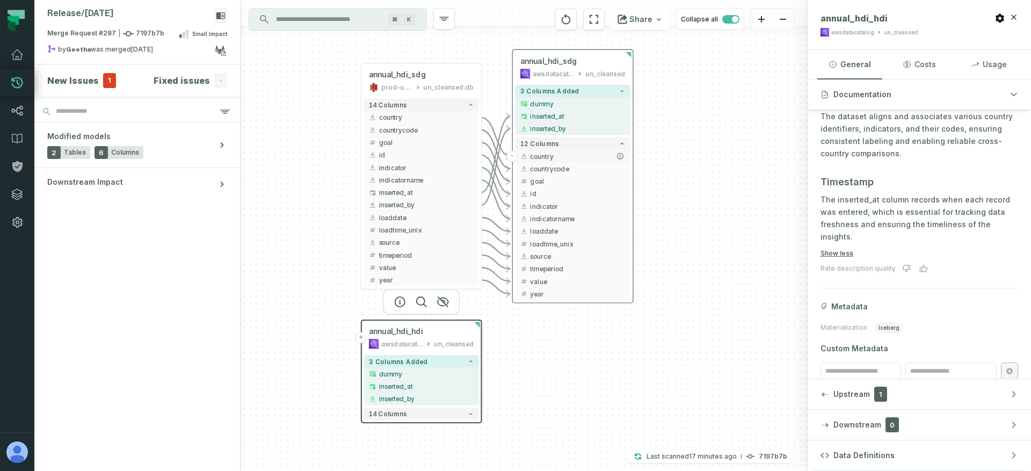
click at [568, 154] on span "country" at bounding box center [577, 155] width 95 height 9
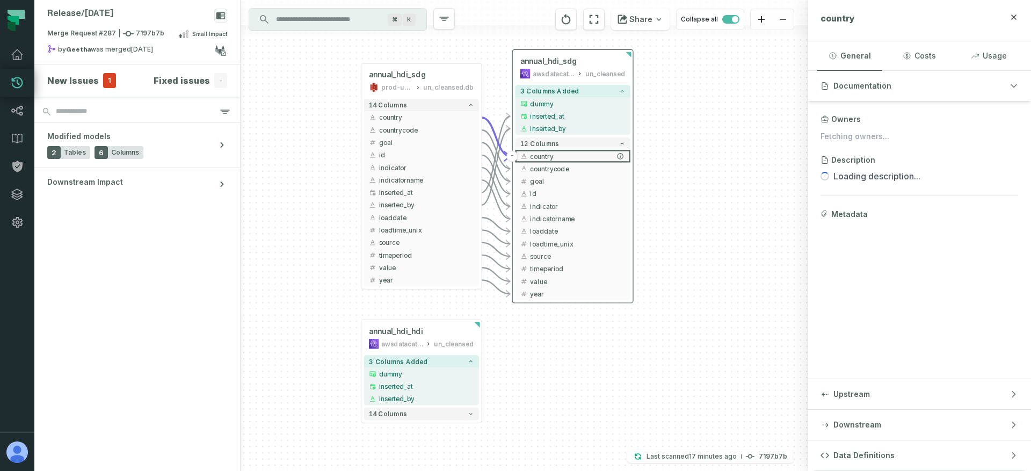
scroll to position [0, 0]
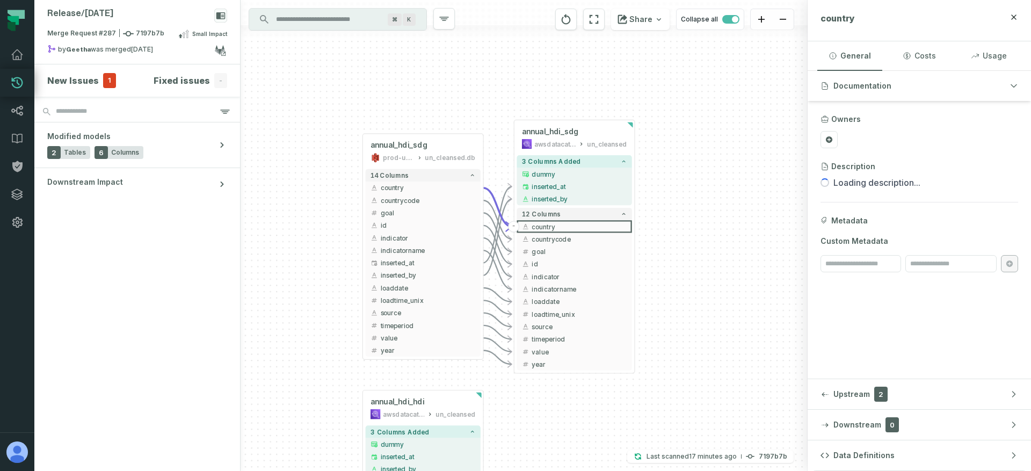
drag, startPoint x: 679, startPoint y: 98, endPoint x: 682, endPoint y: 184, distance: 86.0
click at [682, 184] on div "annual_hdi_sdg prod-un-it-bhl-public-cleansed/iceberg un_cleansed.db - 14 colum…" at bounding box center [524, 235] width 567 height 471
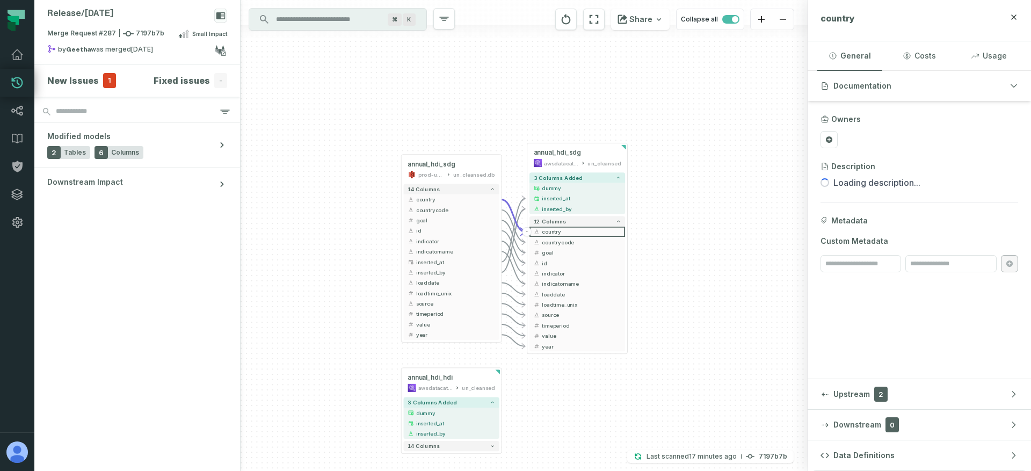
click at [700, 157] on div "annual_hdi_sdg prod-un-it-bhl-public-cleansed/iceberg un_cleansed.db - 14 colum…" at bounding box center [524, 235] width 567 height 471
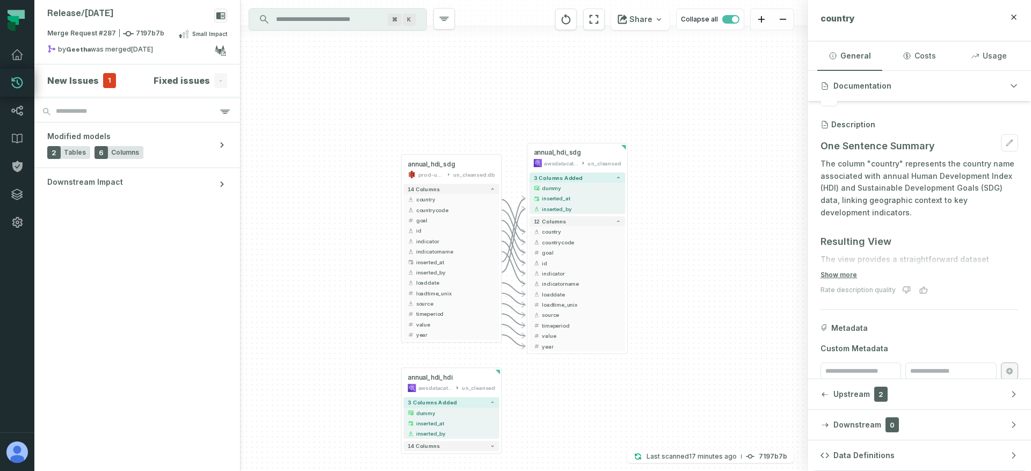
scroll to position [56, 0]
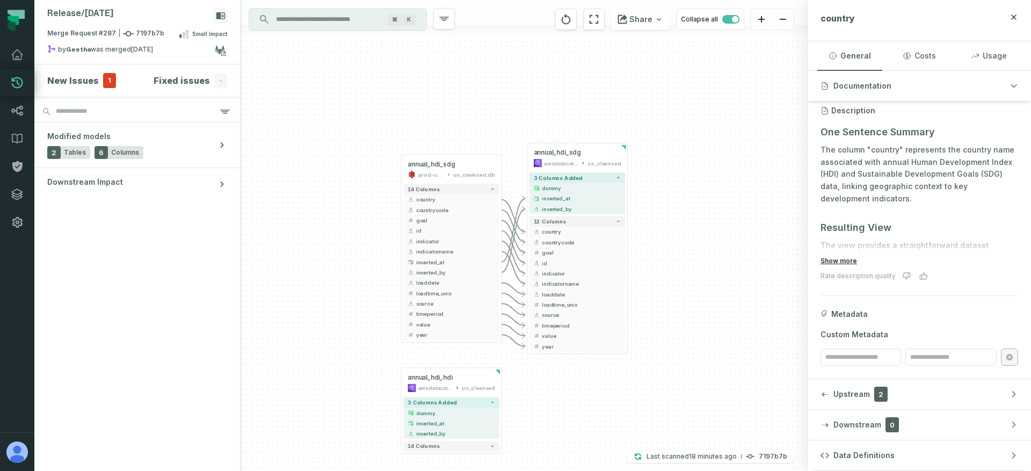
click at [833, 262] on button "Show more" at bounding box center [839, 261] width 37 height 9
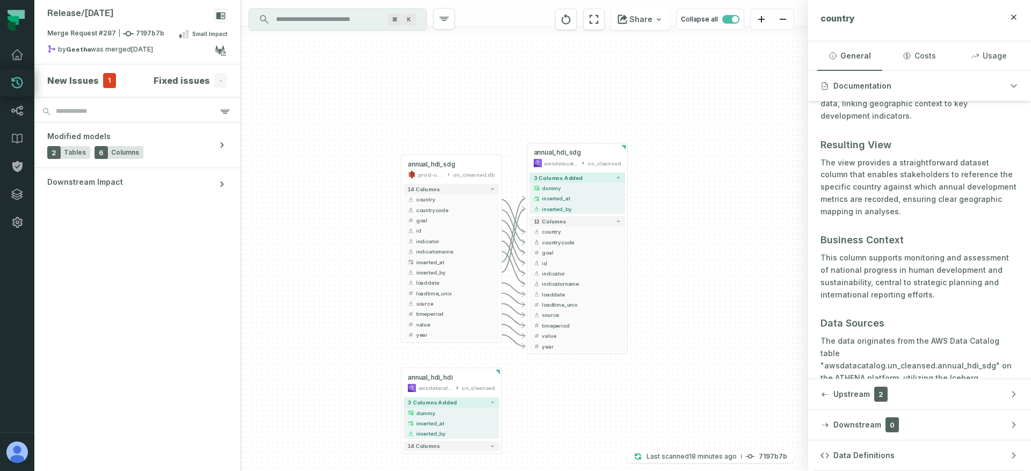
scroll to position [0, 0]
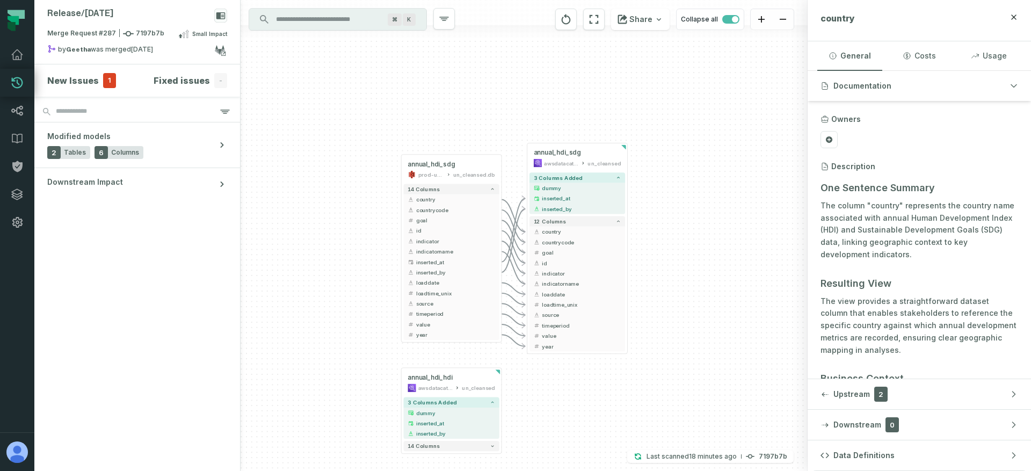
click at [717, 164] on div "annual_hdi_sdg prod-un-it-bhl-public-cleansed/iceberg un_cleansed.db - 14 colum…" at bounding box center [524, 235] width 567 height 471
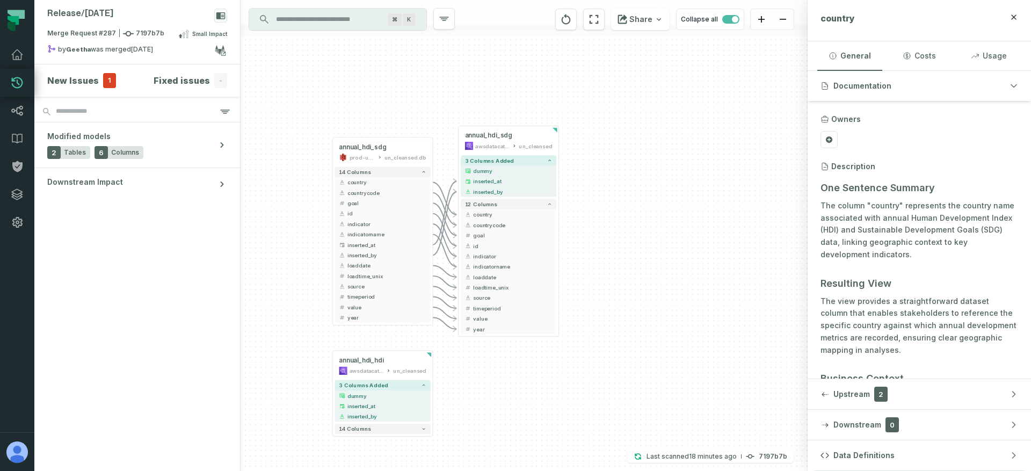
drag, startPoint x: 625, startPoint y: 172, endPoint x: 591, endPoint y: 149, distance: 41.7
click at [572, 149] on div "annual_hdi_sdg prod-un-it-bhl-public-cleansed/iceberg un_cleansed.db - 14 colum…" at bounding box center [524, 235] width 567 height 471
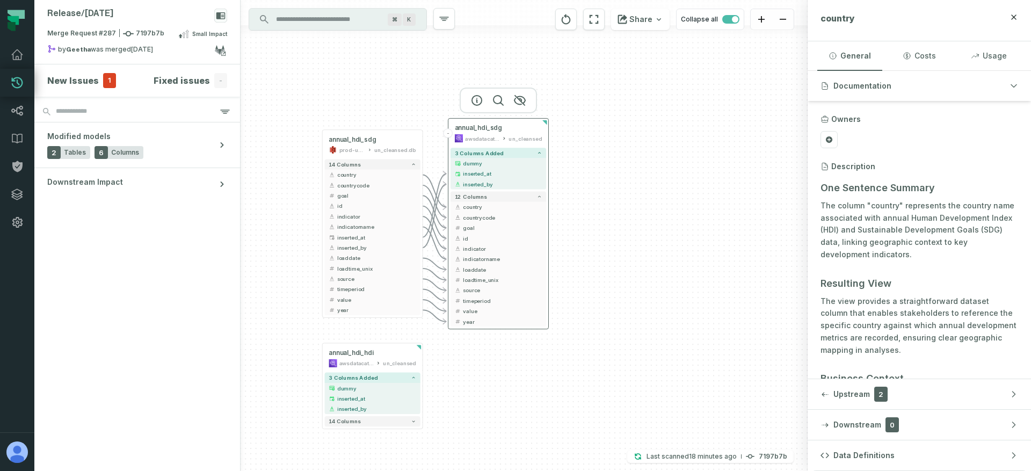
click at [505, 136] on icon at bounding box center [504, 138] width 5 height 5
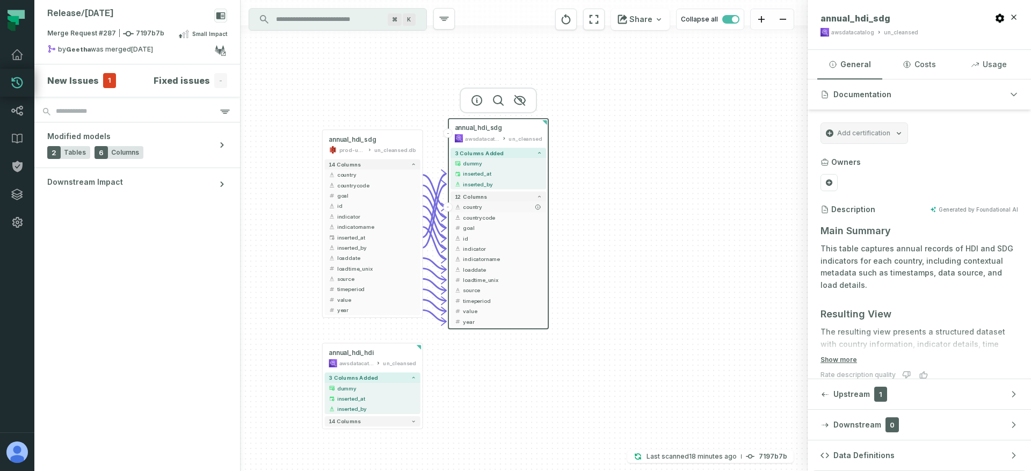
click at [504, 208] on span "country" at bounding box center [502, 207] width 79 height 8
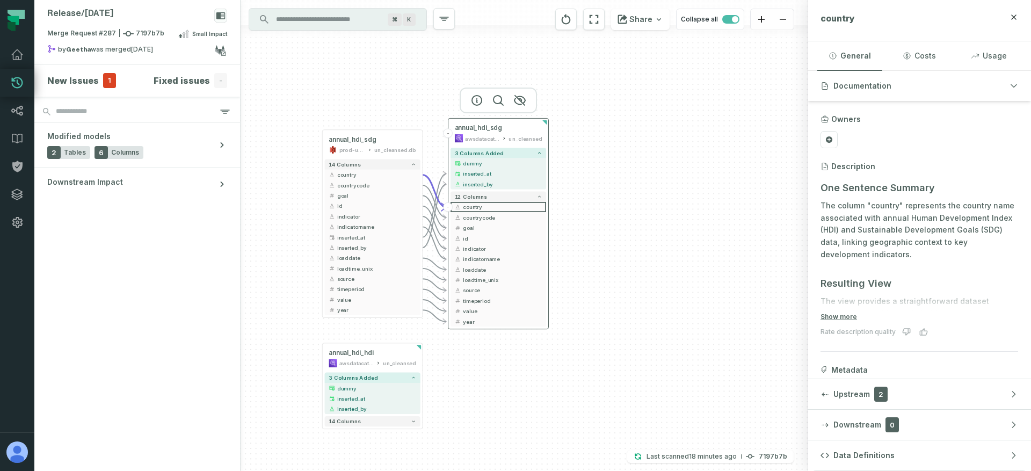
click at [491, 135] on div "awsdatacatalog" at bounding box center [482, 138] width 34 height 8
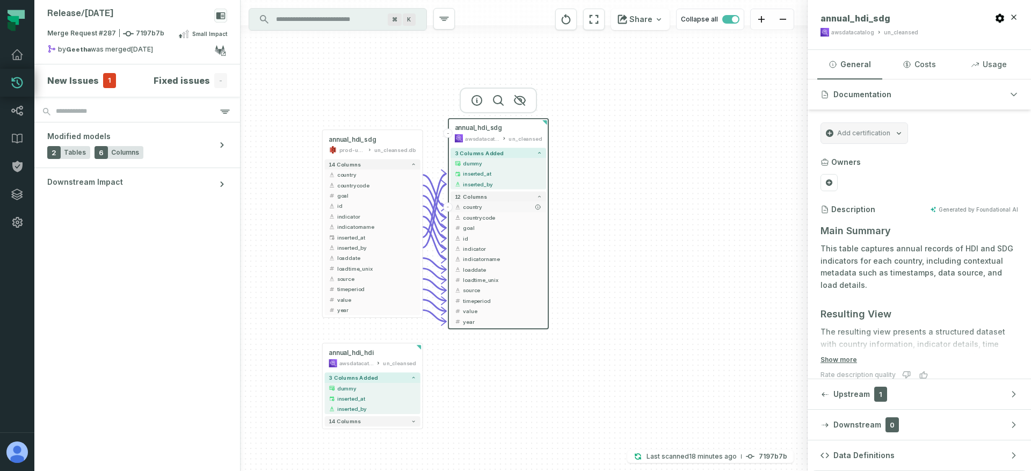
click at [482, 206] on span "country" at bounding box center [502, 207] width 79 height 8
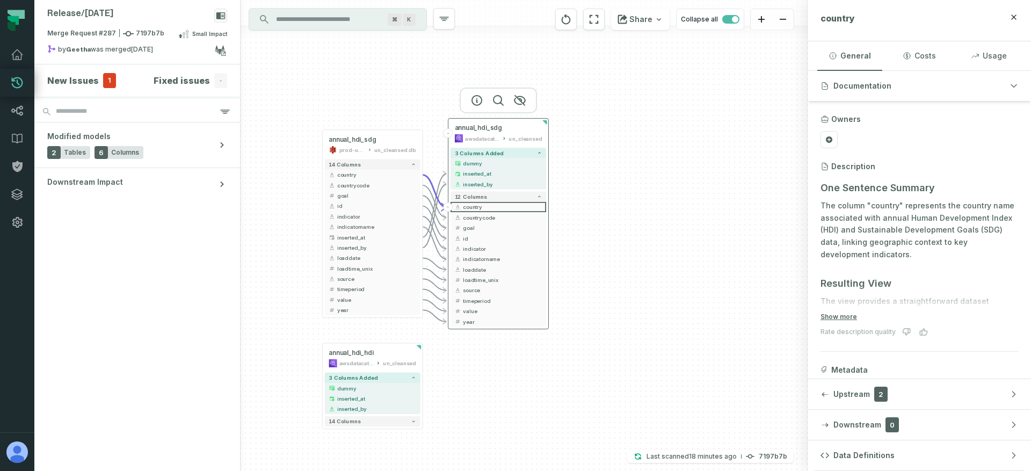
click at [476, 136] on div "awsdatacatalog" at bounding box center [482, 138] width 34 height 8
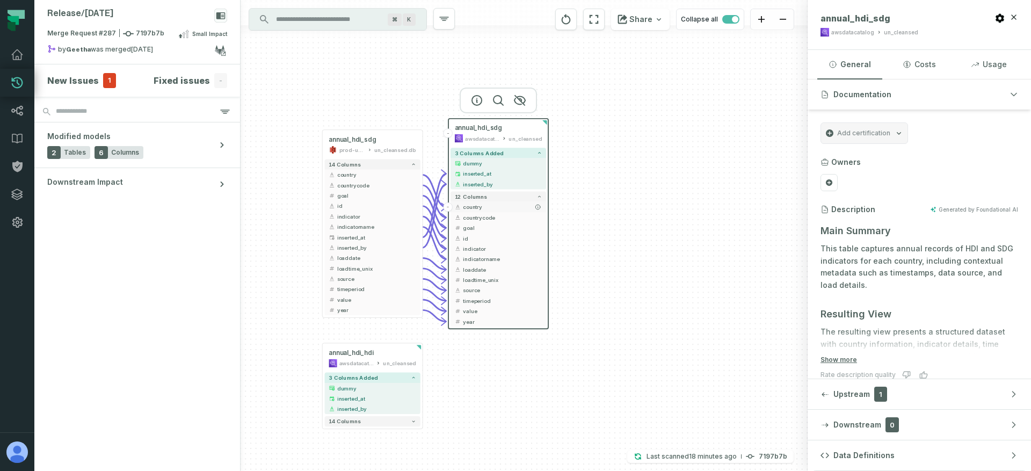
click at [481, 209] on span "country" at bounding box center [502, 207] width 79 height 8
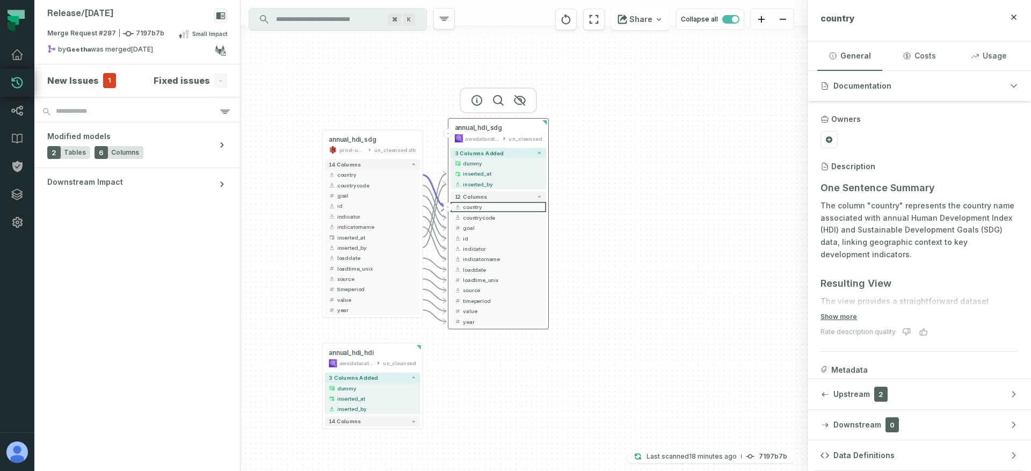
click at [511, 135] on div "un_cleansed" at bounding box center [525, 138] width 33 height 8
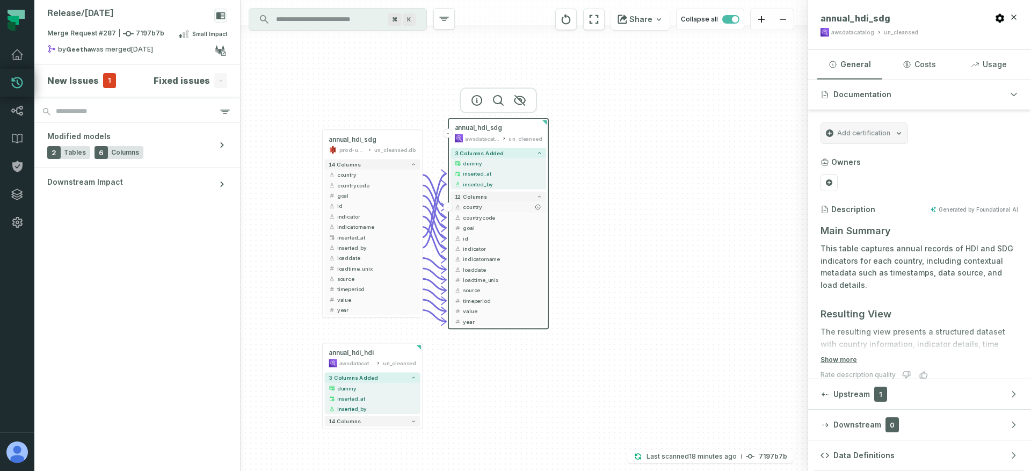
click at [488, 205] on span "country" at bounding box center [502, 207] width 79 height 8
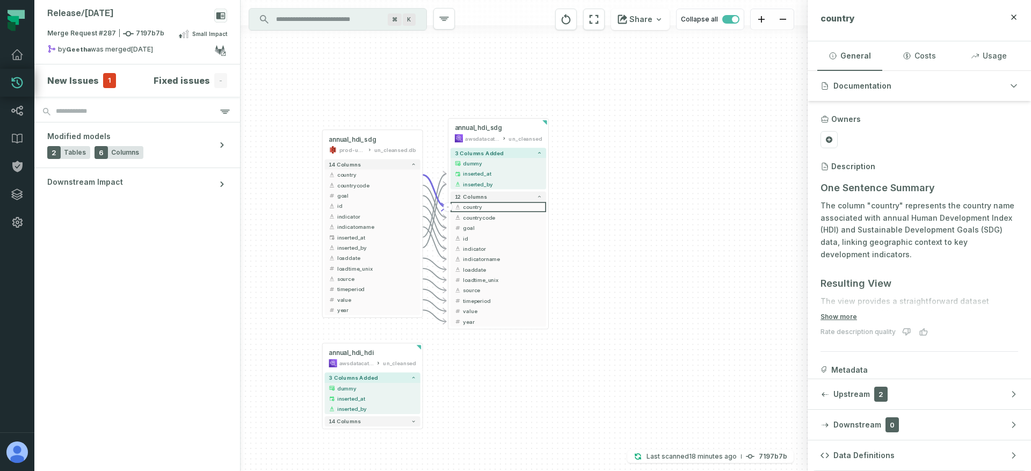
click at [613, 172] on div "annual_hdi_sdg prod-un-it-bhl-public-cleansed/iceberg un_cleansed.db - 14 colum…" at bounding box center [524, 235] width 567 height 471
click at [467, 204] on span "country" at bounding box center [502, 207] width 79 height 8
click at [492, 134] on div "awsdatacatalog" at bounding box center [482, 138] width 34 height 8
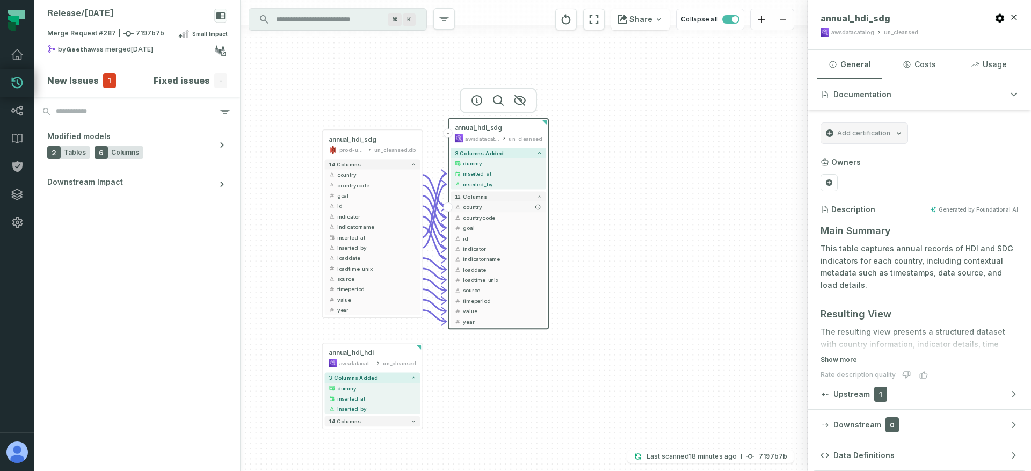
click at [484, 208] on span "country" at bounding box center [502, 207] width 79 height 8
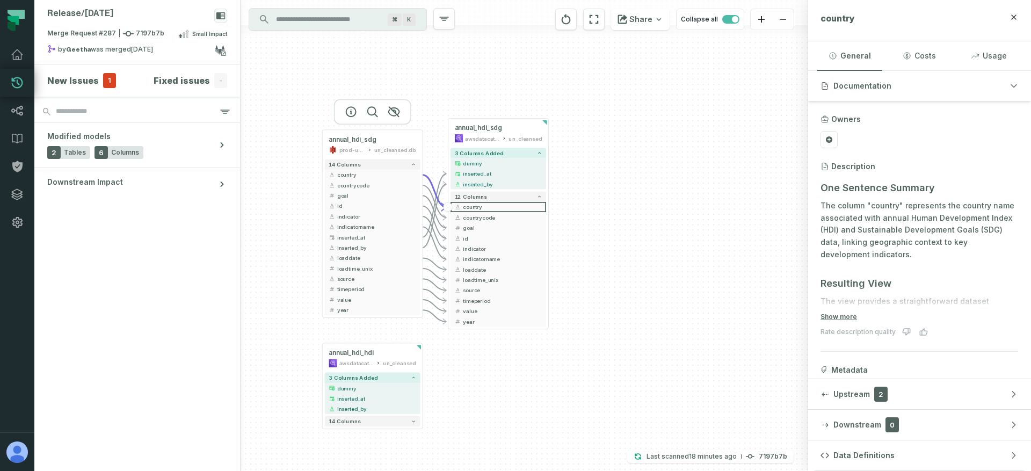
click at [354, 99] on div at bounding box center [372, 112] width 77 height 26
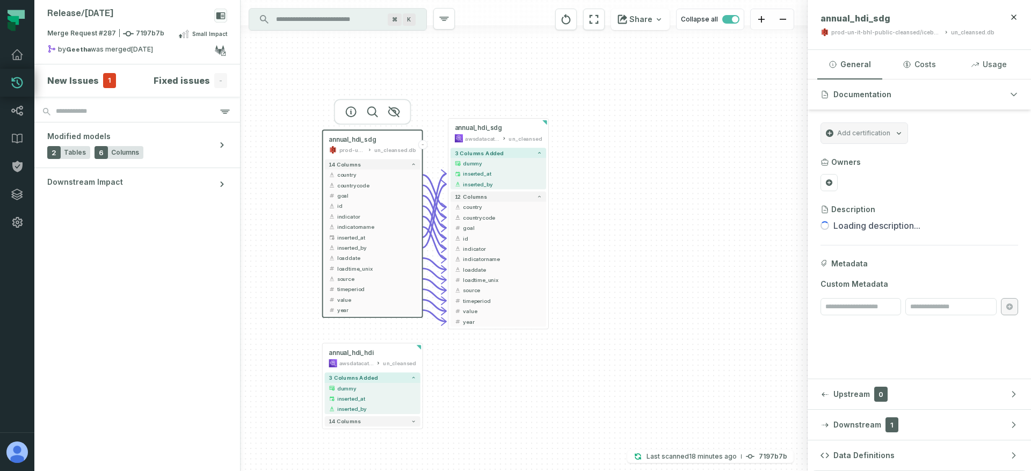
drag, startPoint x: 282, startPoint y: 182, endPoint x: 311, endPoint y: 170, distance: 32.0
click at [311, 170] on div "annual_hdi_sdg prod-un-it-bhl-public-cleansed/iceberg un_cleansed.db - 14 colum…" at bounding box center [524, 235] width 567 height 471
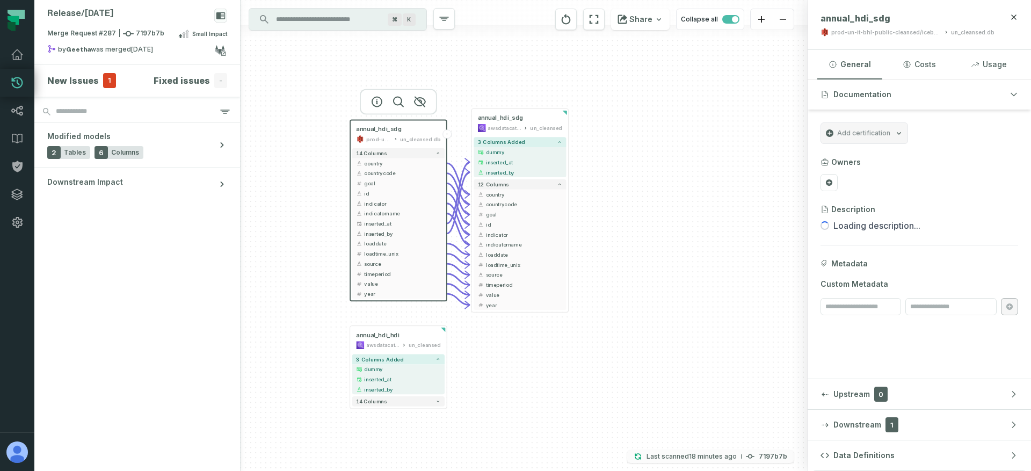
click at [721, 453] on relative-time "[DATE] 10:11:40 PM" at bounding box center [713, 456] width 48 height 8
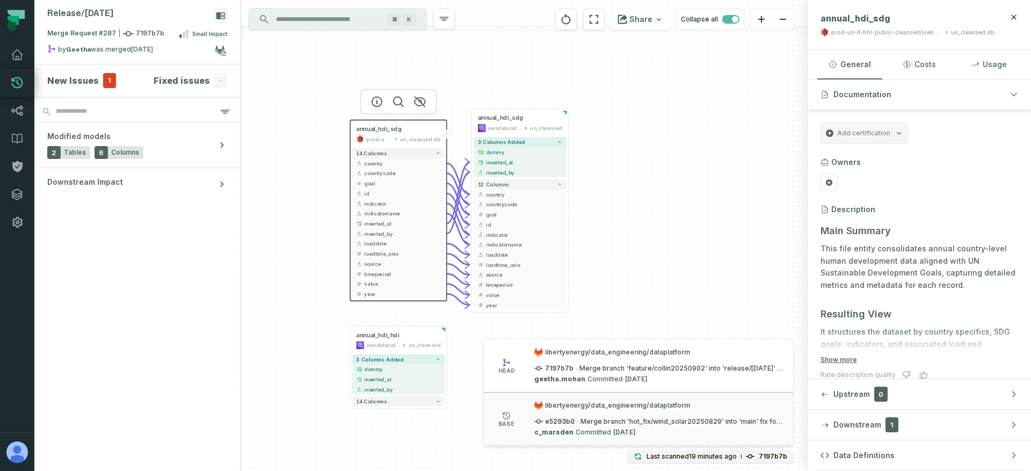
drag, startPoint x: 549, startPoint y: 351, endPoint x: 619, endPoint y: 367, distance: 71.8
click at [619, 367] on div "libertyenergy/data_engineering/dataplatform 7197b7b · Merge branch 'feature/col…" at bounding box center [658, 365] width 249 height 35
drag, startPoint x: 636, startPoint y: 380, endPoint x: 590, endPoint y: 350, distance: 55.1
click at [590, 350] on div "libertyenergy/data_engineering/dataplatform 7197b7b · Merge branch 'feature/col…" at bounding box center [658, 365] width 249 height 35
click at [584, 350] on span "libertyenergy/data_engineering/dataplatform" at bounding box center [658, 352] width 249 height 9
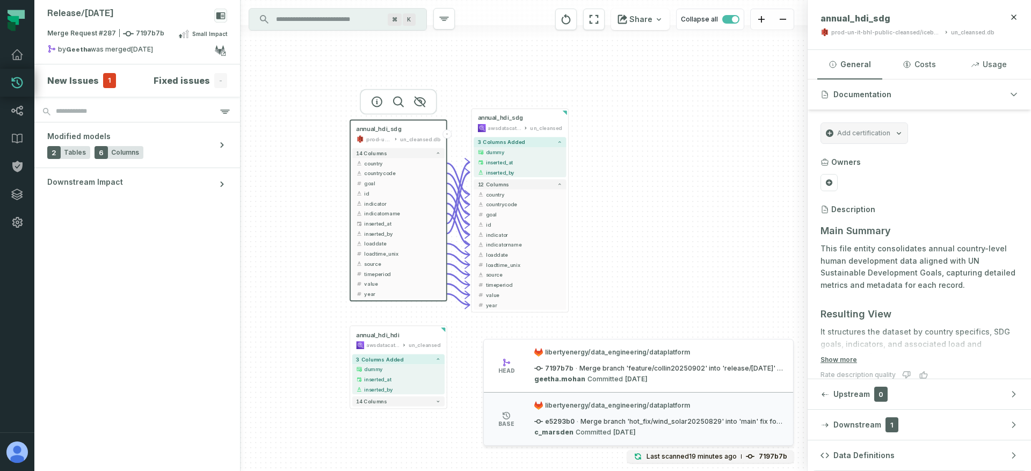
drag, startPoint x: 588, startPoint y: 349, endPoint x: 641, endPoint y: 379, distance: 61.3
click at [641, 379] on div "libertyenergy/data_engineering/dataplatform 7197b7b · Merge branch 'feature/col…" at bounding box center [658, 365] width 249 height 35
click at [647, 380] on relative-time "[DATE] 12:31:08 AM" at bounding box center [636, 379] width 23 height 9
click at [586, 347] on li "head libertyenergy/data_engineering/dataplatform 7197b7b · Merge branch 'featur…" at bounding box center [638, 365] width 309 height 53
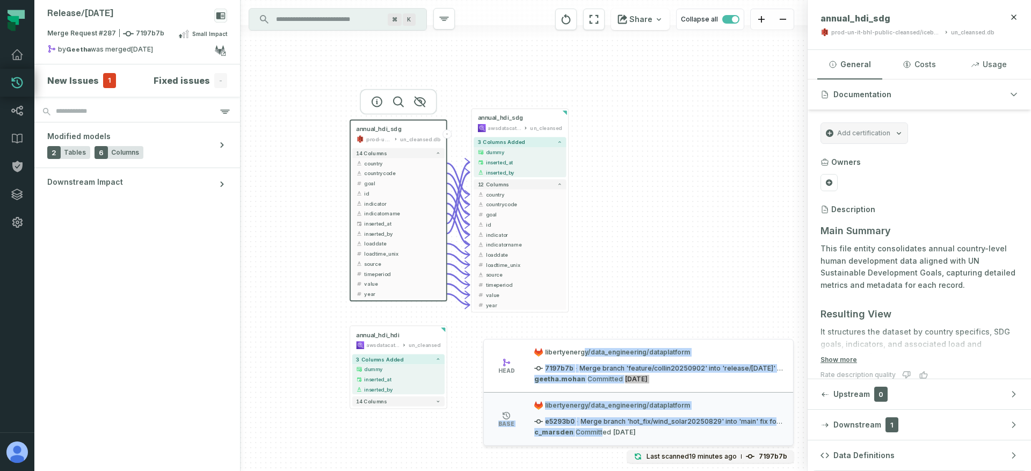
drag, startPoint x: 582, startPoint y: 349, endPoint x: 598, endPoint y: 435, distance: 87.4
click at [598, 435] on ul "head libertyenergy/data_engineering/dataplatform 7197b7b · Merge branch 'featur…" at bounding box center [638, 392] width 309 height 106
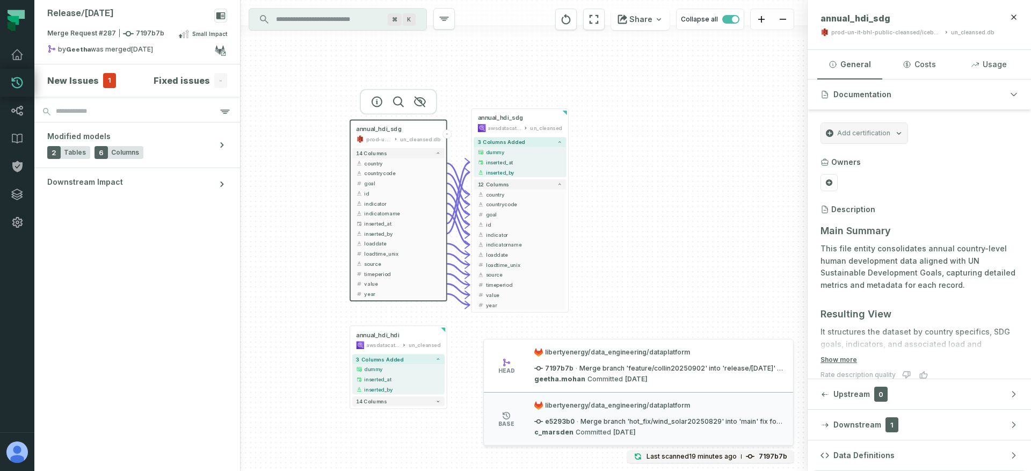
click at [603, 434] on p "c_marsden Committed [DATE] 1:55:41 AM" at bounding box center [584, 432] width 101 height 9
click at [645, 282] on div "annual_hdi_sdg prod-un-it-bhl-public-cleansed/iceberg un_cleansed.db - 14 colum…" at bounding box center [524, 235] width 567 height 471
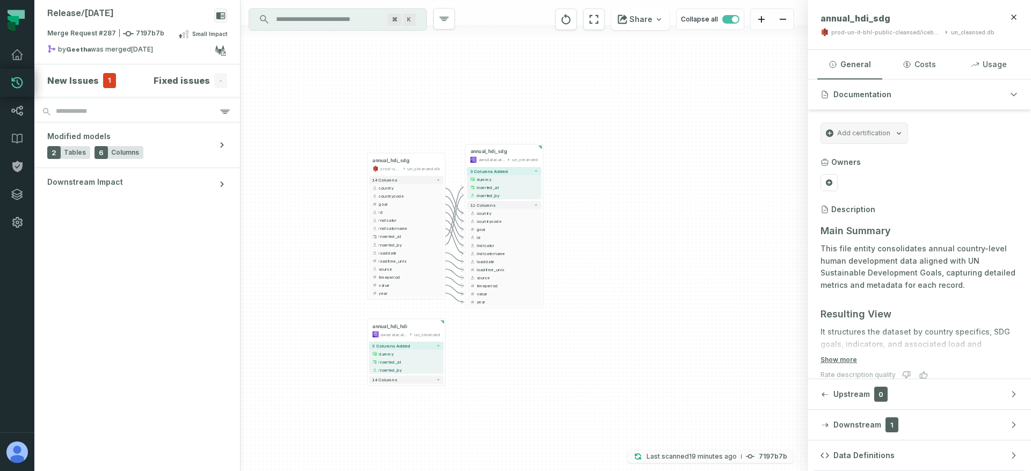
click at [699, 451] on p "Last scanned [DATE] 10:11:40 PM" at bounding box center [692, 456] width 90 height 11
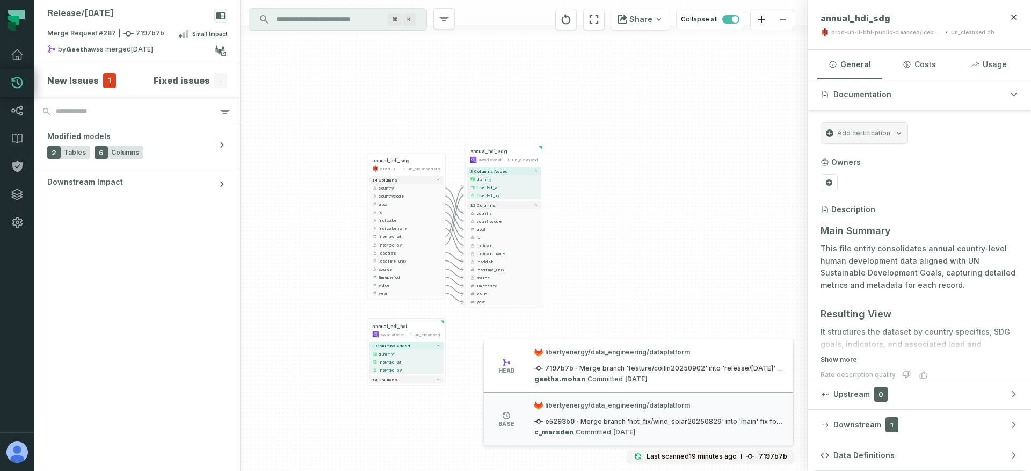
click at [641, 292] on div "annual_hdi_sdg prod-un-it-bhl-public-cleansed/iceberg un_cleansed.db - 14 colum…" at bounding box center [524, 235] width 567 height 471
